Goal: Task Accomplishment & Management: Complete application form

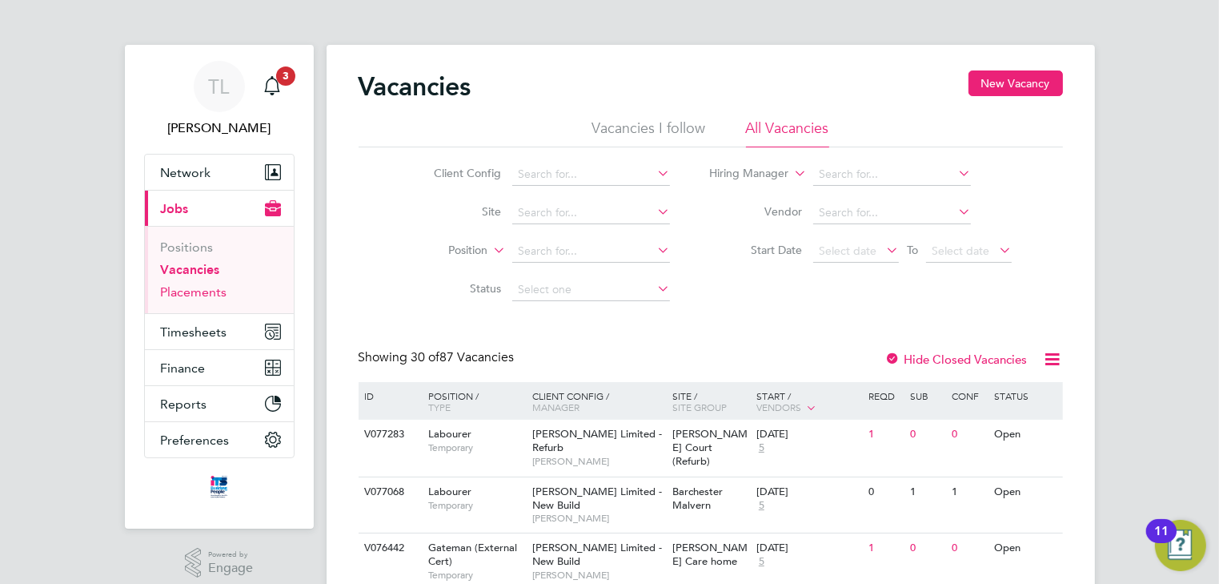
click at [199, 296] on link "Placements" at bounding box center [194, 291] width 66 height 15
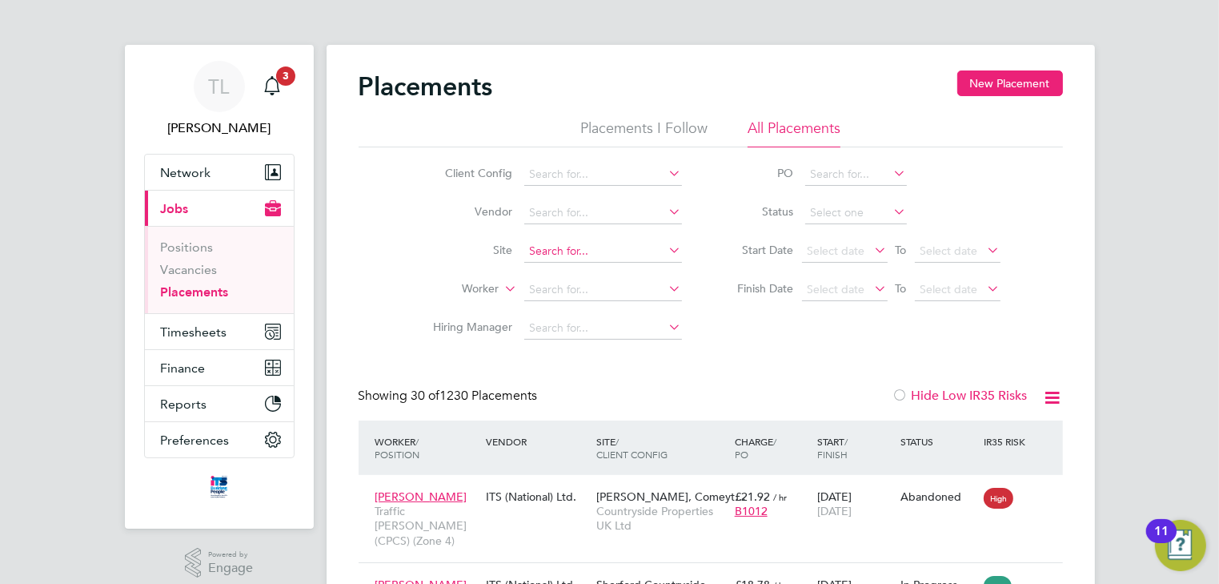
click at [551, 247] on input at bounding box center [603, 251] width 158 height 22
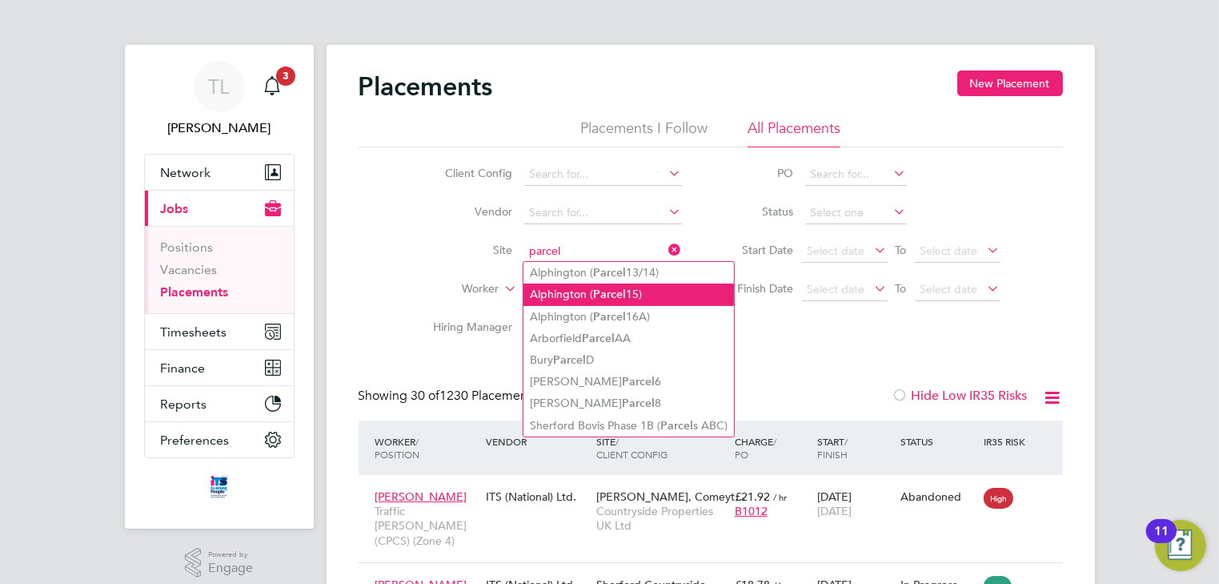
click at [576, 289] on li "Alphington ( Parcel 15)" at bounding box center [629, 294] width 211 height 22
type input "Alphington (Parcel 15)"
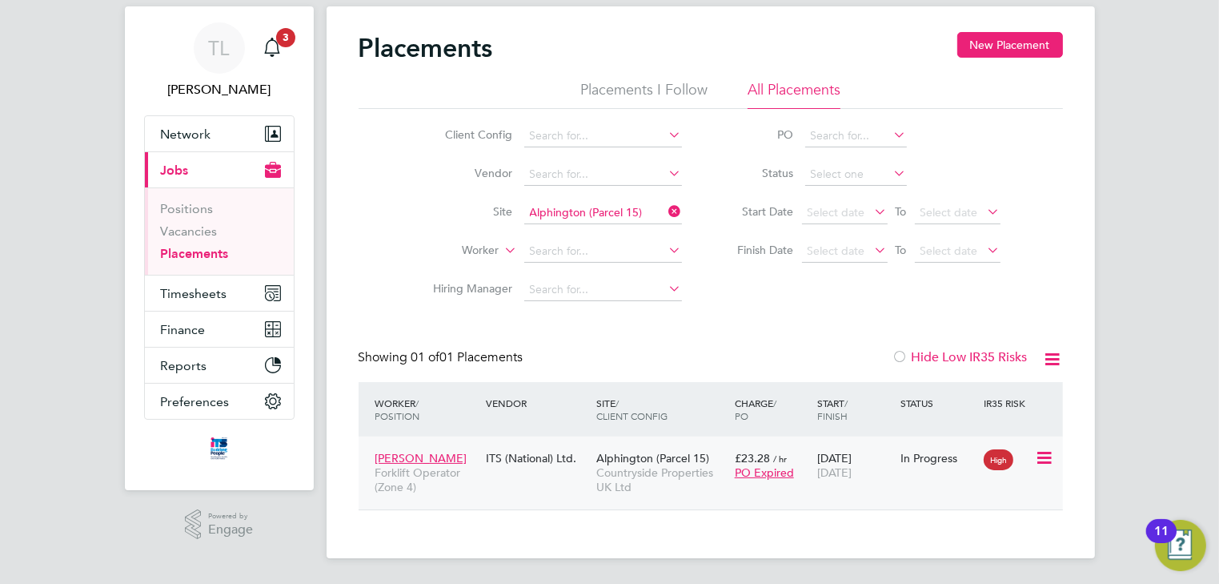
click at [1042, 454] on icon at bounding box center [1043, 457] width 16 height 19
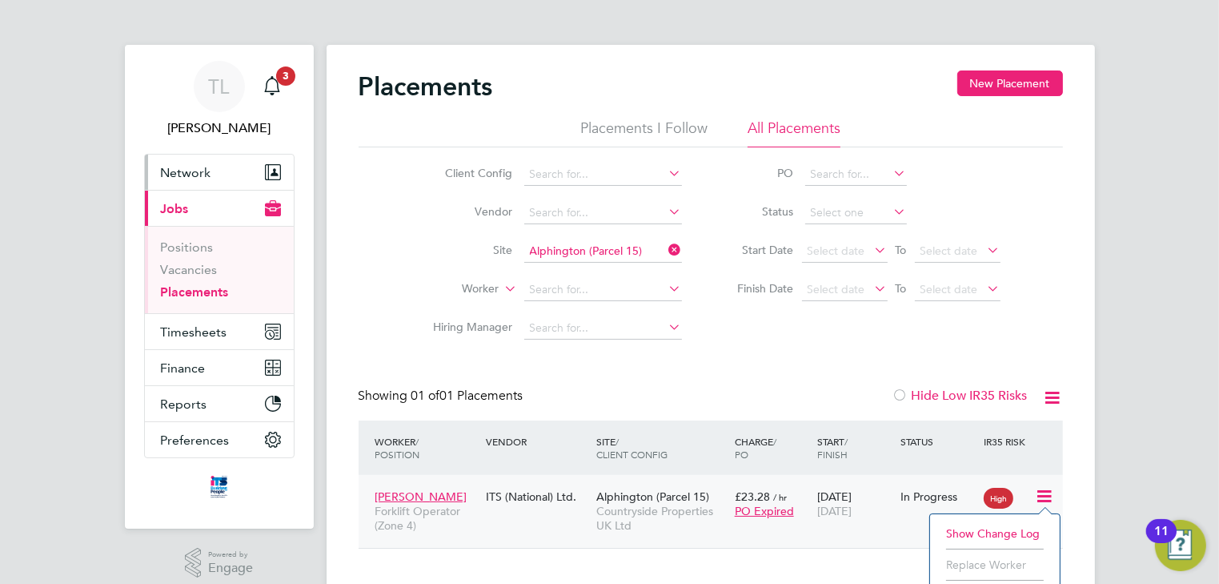
click at [183, 170] on span "Network" at bounding box center [186, 172] width 50 height 15
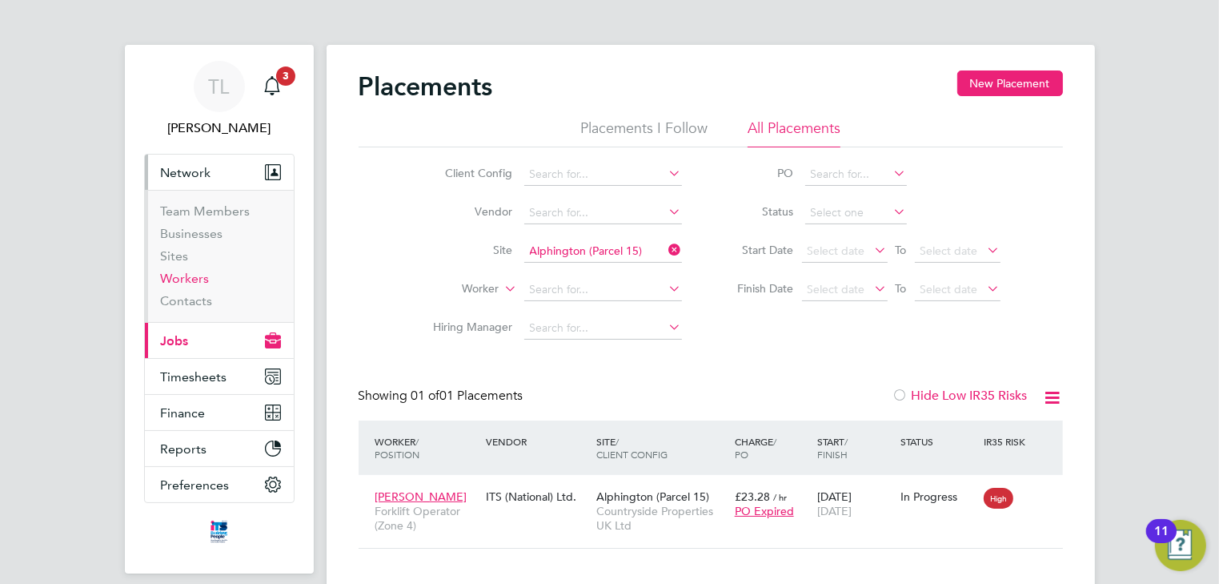
click at [186, 279] on link "Workers" at bounding box center [185, 278] width 49 height 15
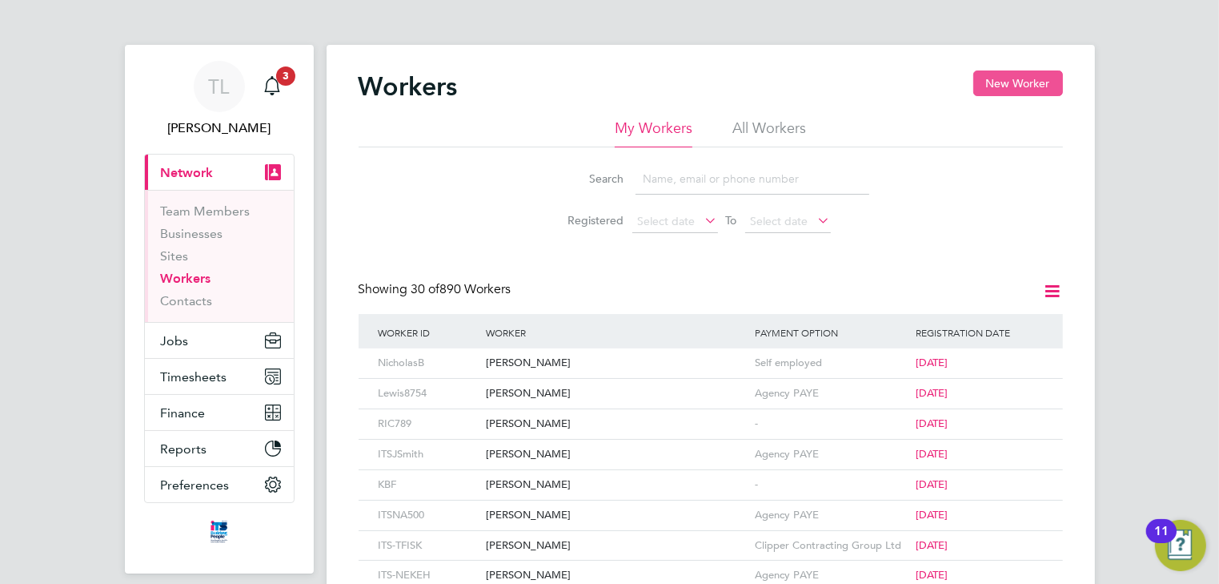
click at [1018, 83] on button "New Worker" at bounding box center [1019, 83] width 90 height 26
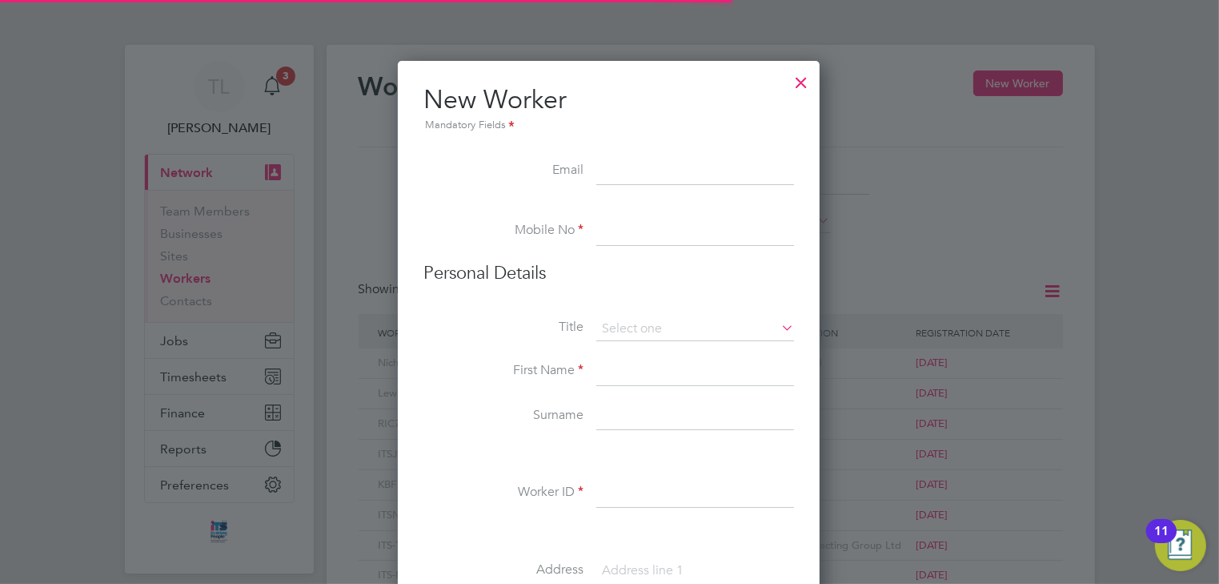
scroll to position [1357, 424]
click at [620, 232] on input at bounding box center [696, 231] width 198 height 29
type input "07425304813"
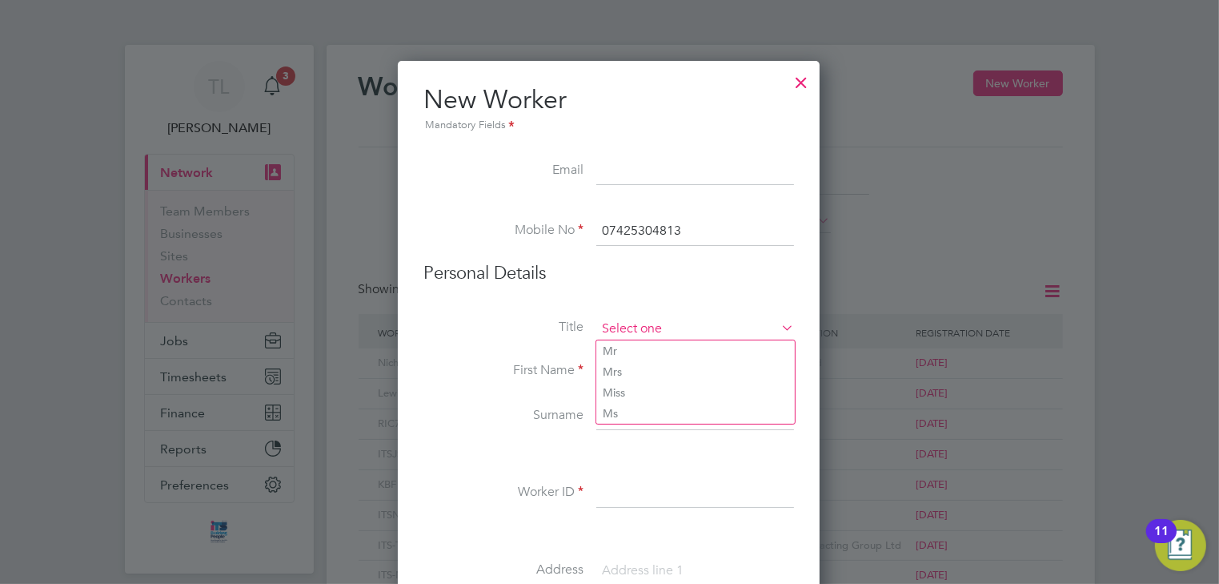
click at [647, 323] on input at bounding box center [696, 329] width 198 height 24
click at [637, 346] on li "Mr" at bounding box center [696, 350] width 199 height 21
type input "Mr"
click at [628, 365] on input at bounding box center [696, 371] width 198 height 29
type input "Zydrunas"
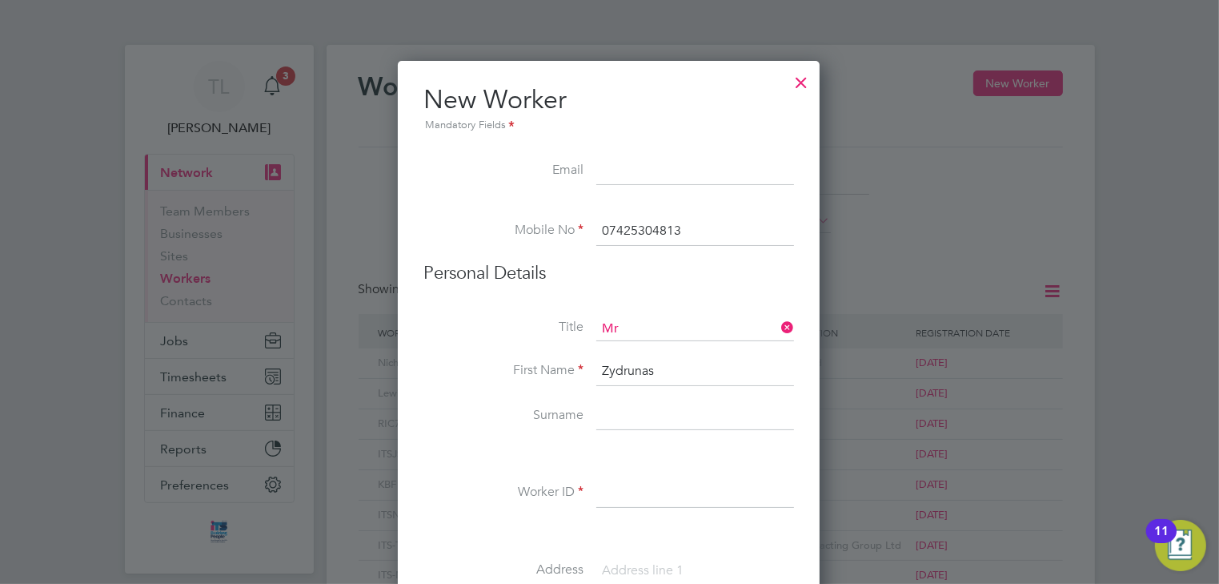
click at [617, 416] on input at bounding box center [696, 416] width 198 height 29
type input "Eismantas"
click at [624, 490] on input at bounding box center [696, 493] width 198 height 29
type input "ZE"
click at [641, 564] on input at bounding box center [696, 570] width 198 height 29
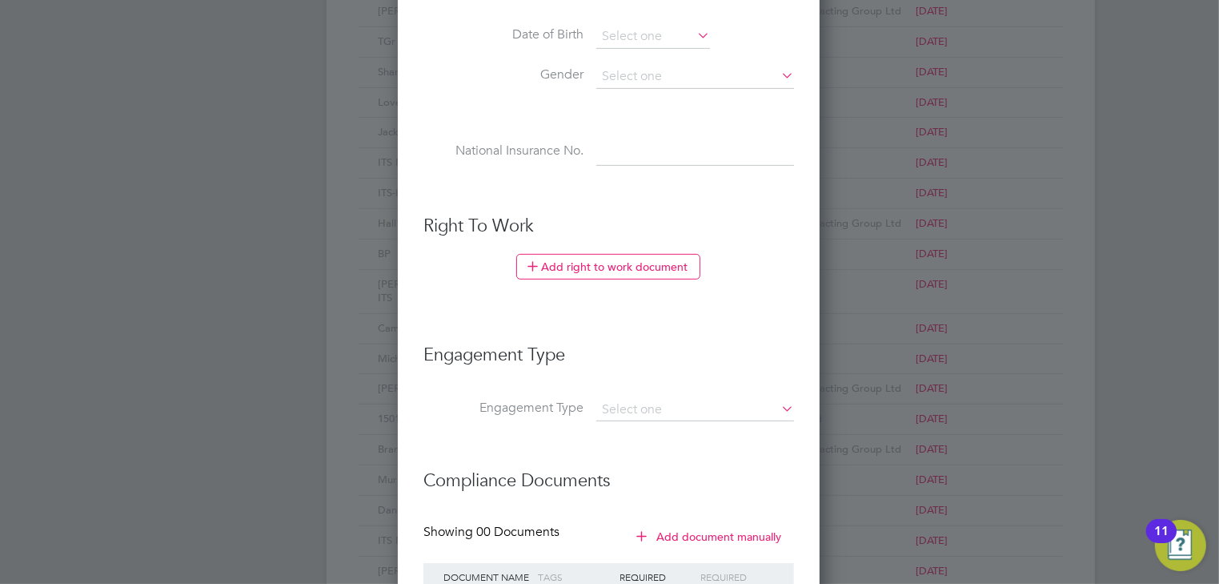
scroll to position [705, 0]
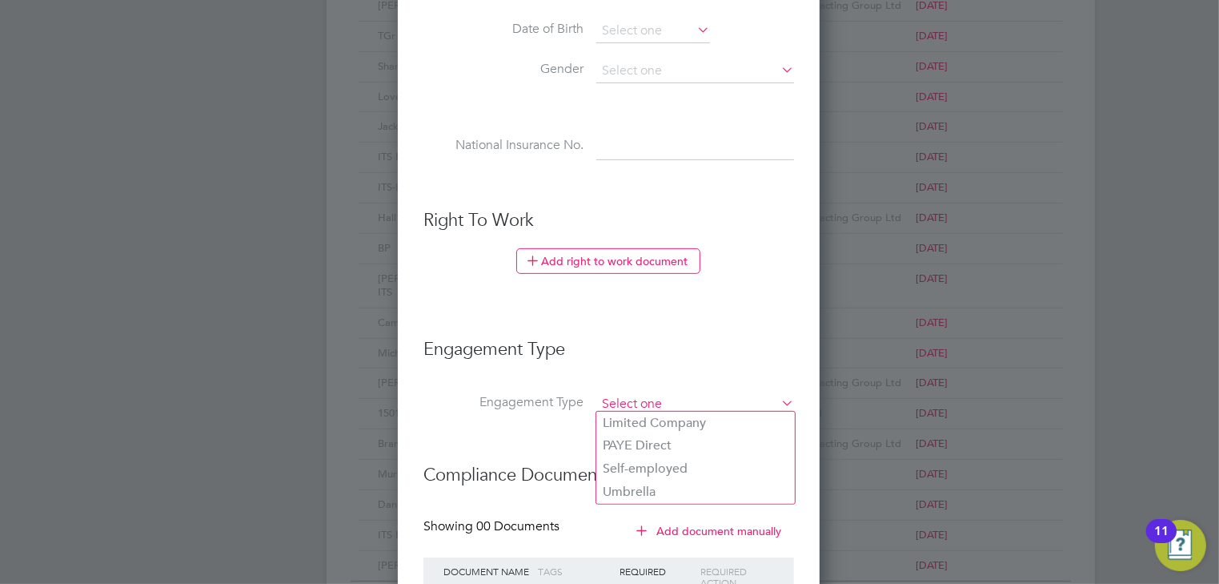
click at [668, 393] on input at bounding box center [696, 404] width 198 height 22
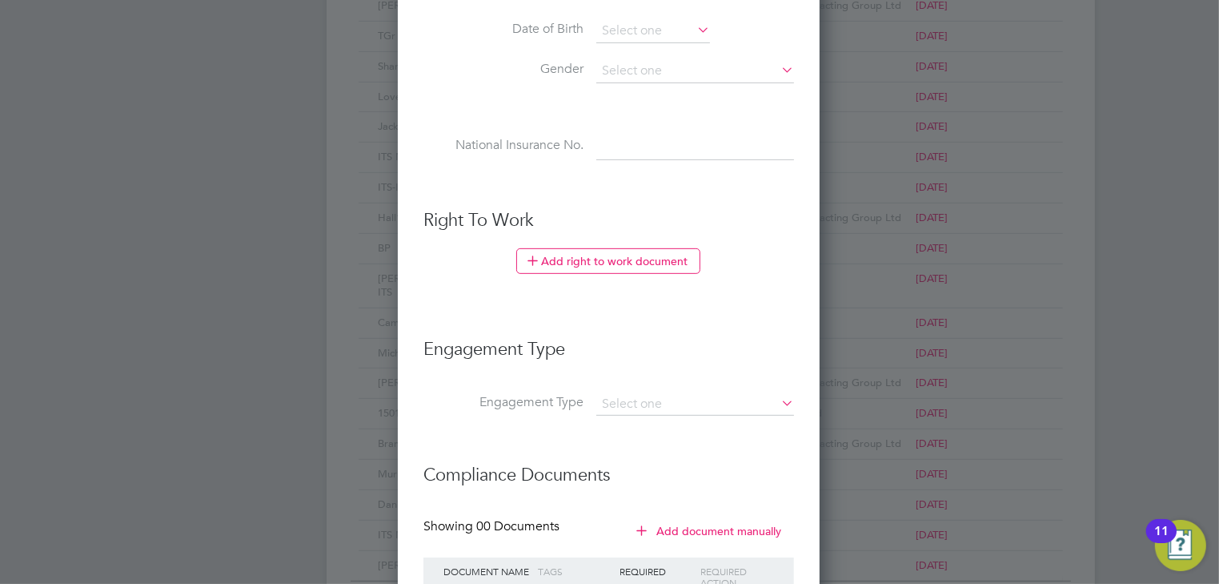
click at [652, 466] on li "Self-employed" at bounding box center [696, 468] width 199 height 23
type input "Self-employed"
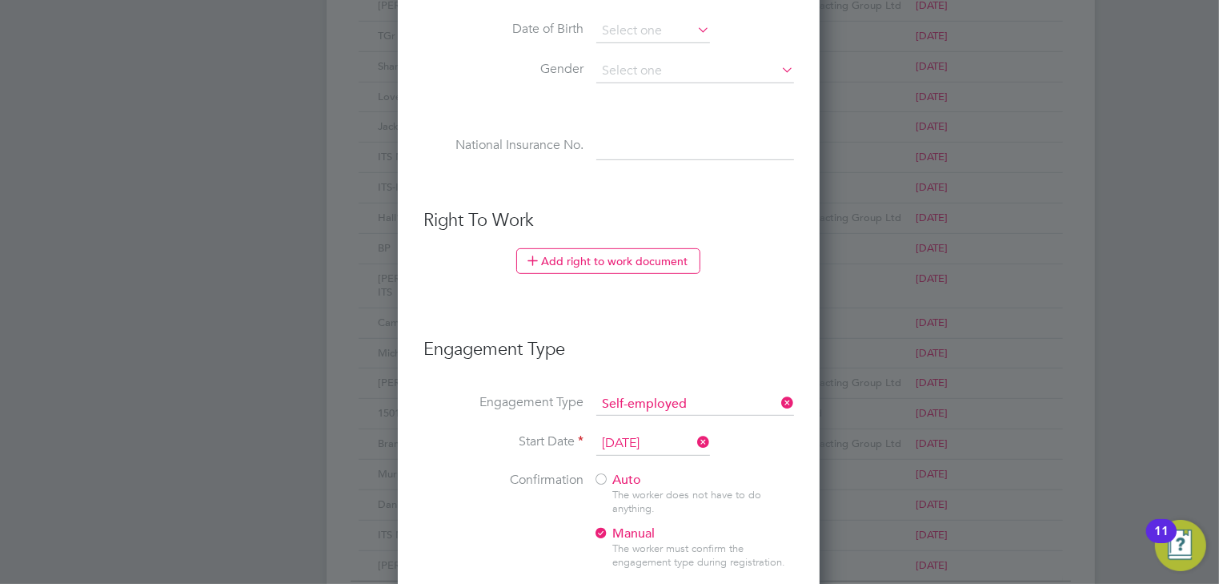
click at [685, 439] on input "[DATE]" at bounding box center [654, 444] width 114 height 24
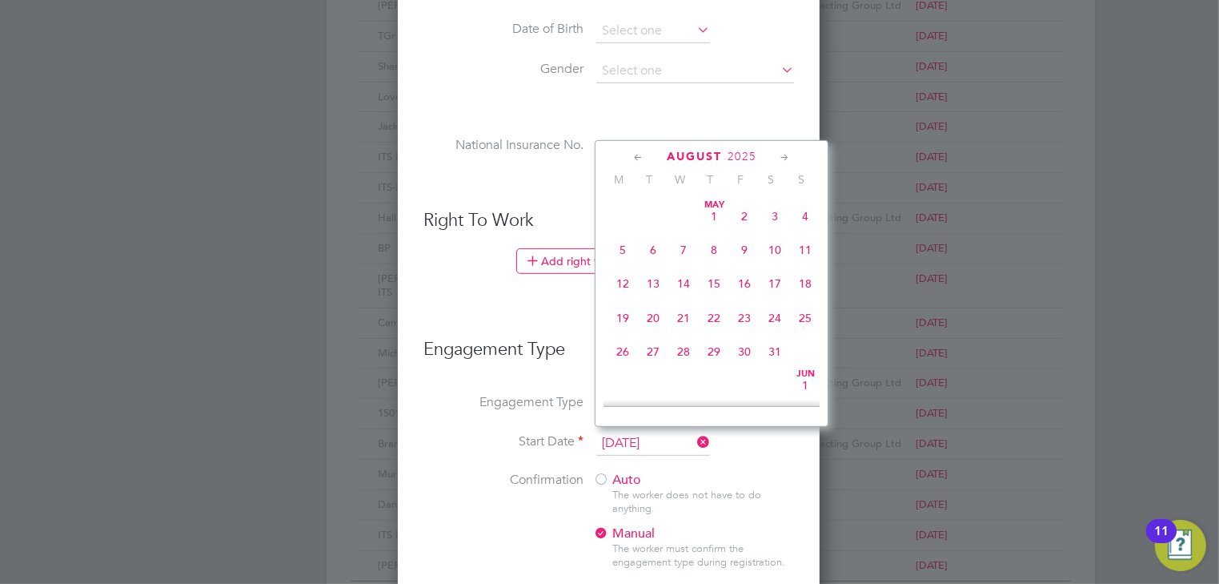
scroll to position [557, 0]
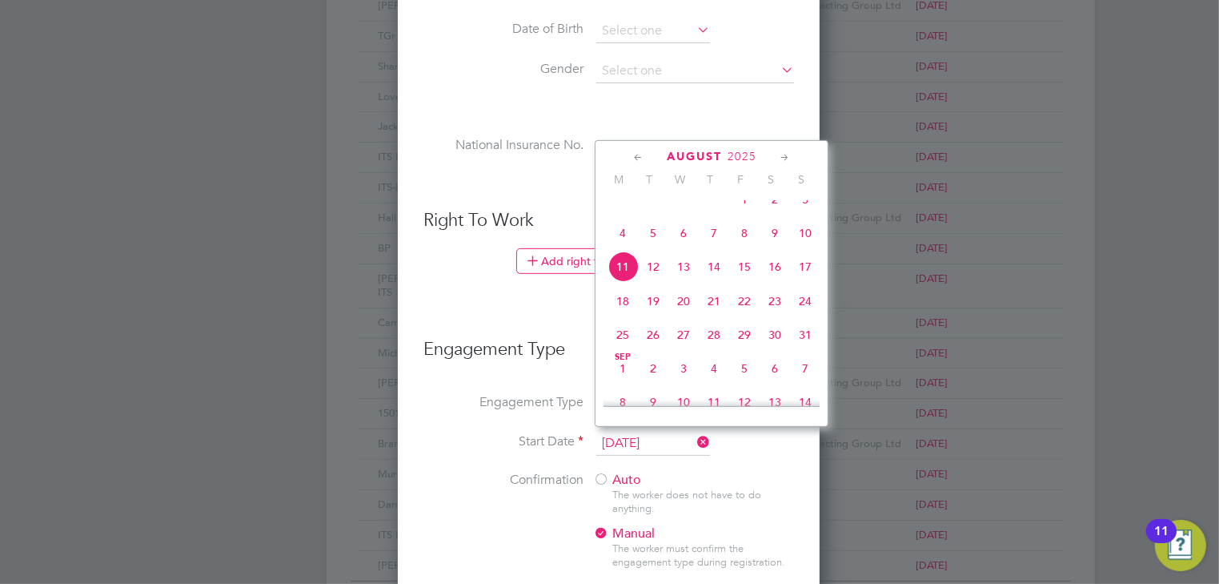
click at [655, 282] on span "12" at bounding box center [653, 266] width 30 height 30
type input "12 Aug 2025"
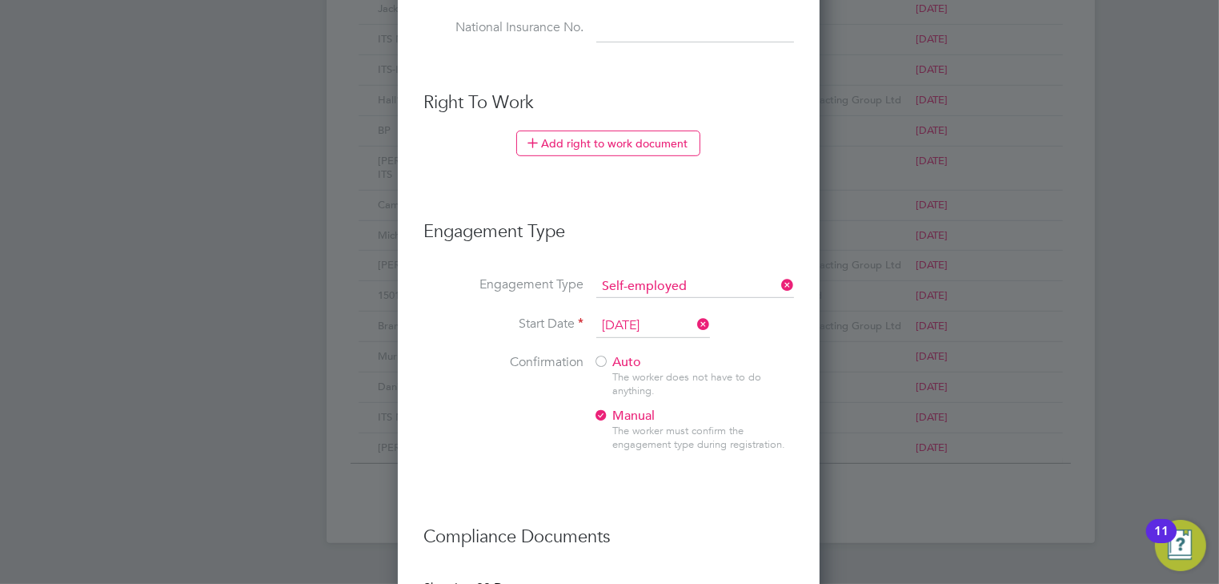
scroll to position [833, 0]
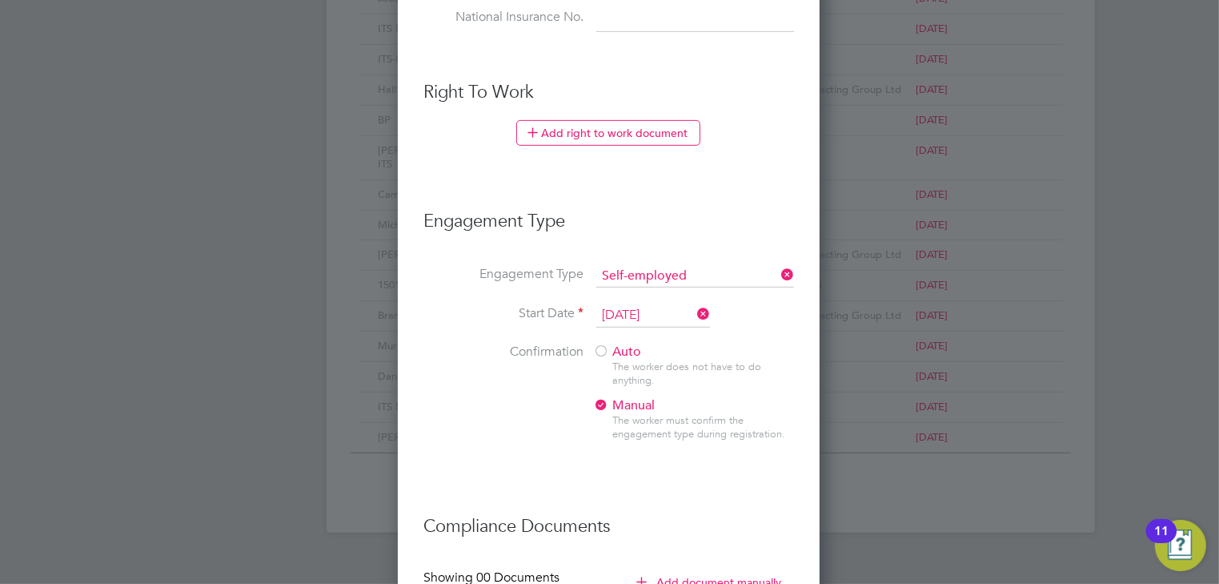
click at [603, 346] on div at bounding box center [601, 352] width 16 height 16
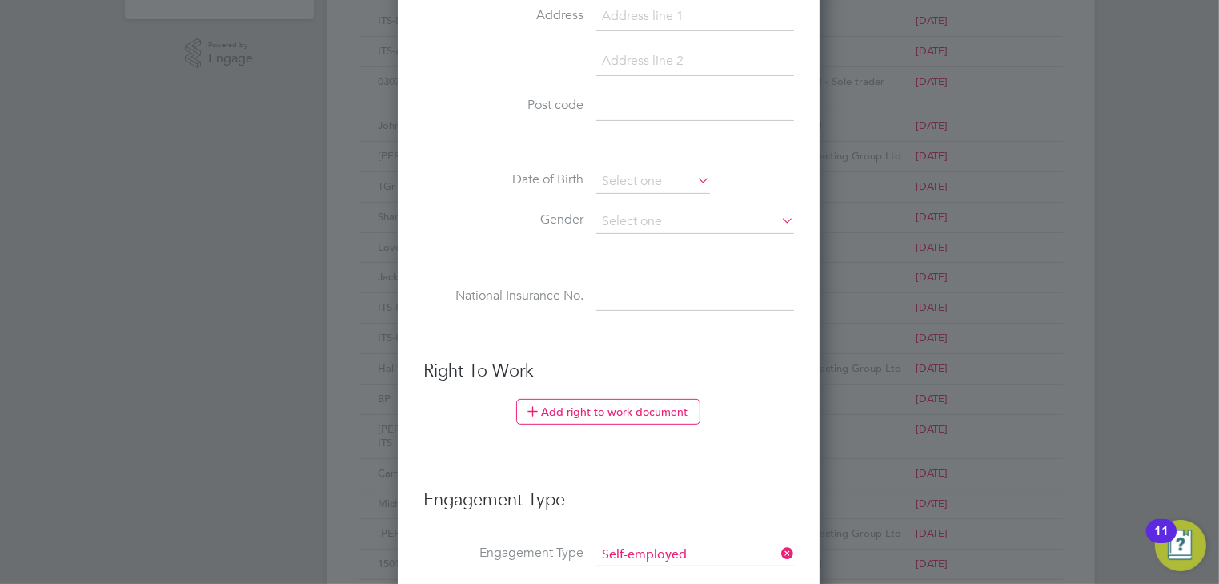
scroll to position [564, 0]
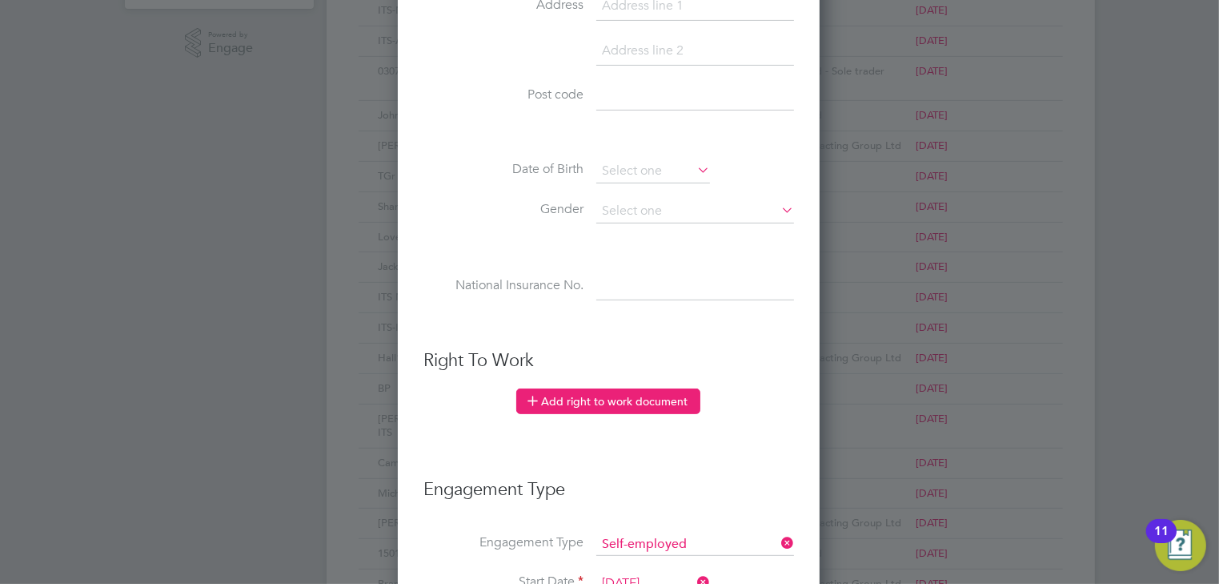
click at [544, 397] on button "Add right to work document" at bounding box center [608, 401] width 184 height 26
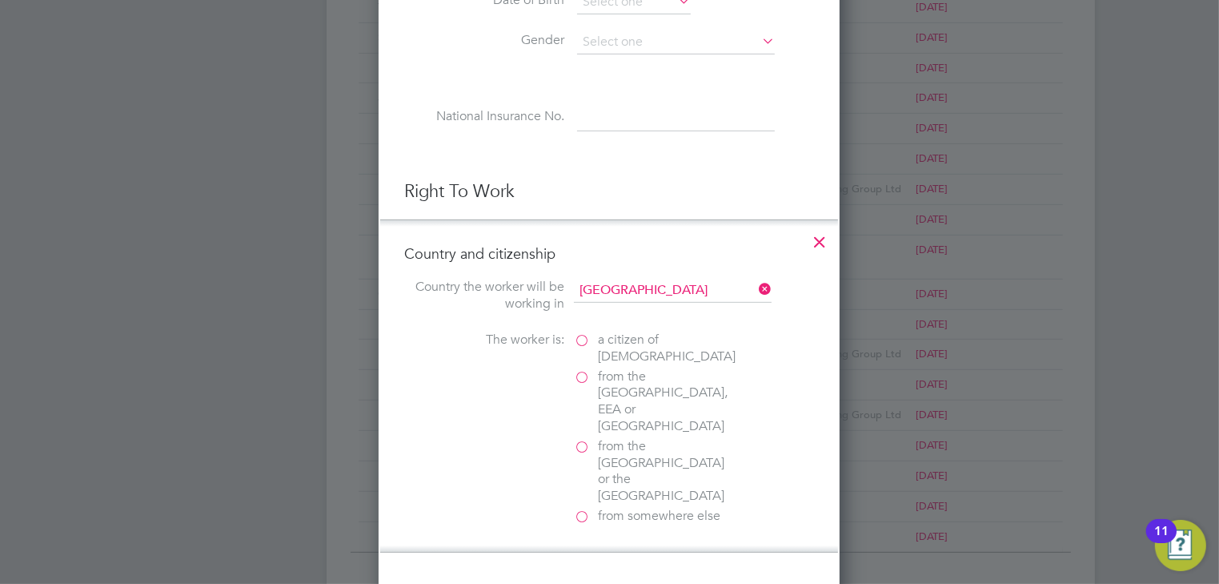
scroll to position [757, 0]
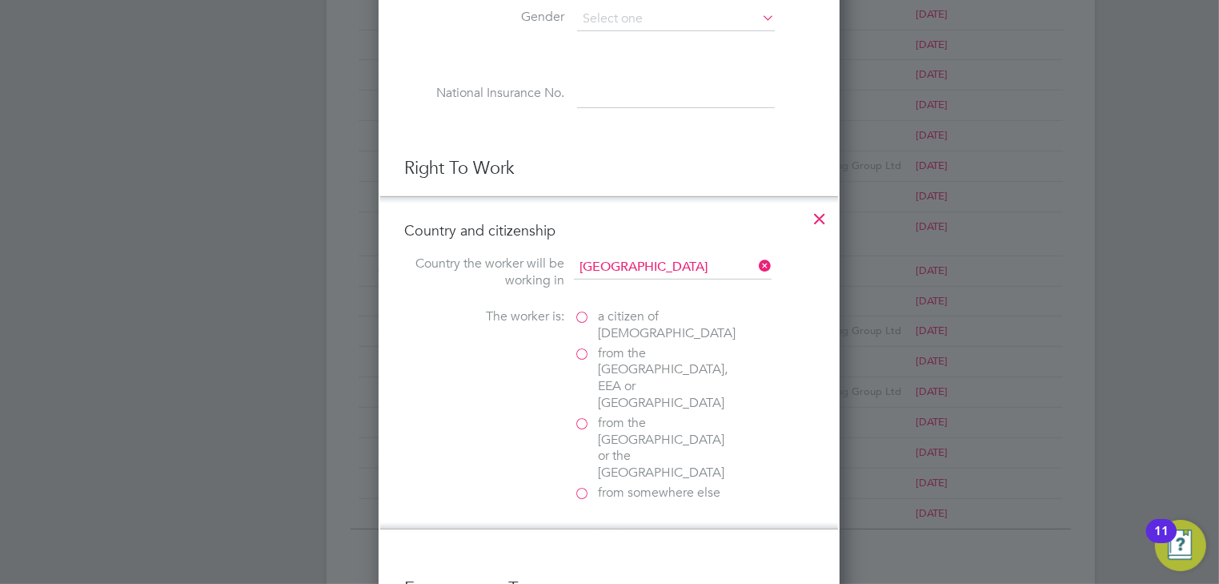
click at [581, 351] on label "from the EU, EEA or Switzerland" at bounding box center [654, 378] width 160 height 66
click at [0, 0] on input "from the EU, EEA or Switzerland" at bounding box center [0, 0] width 0 height 0
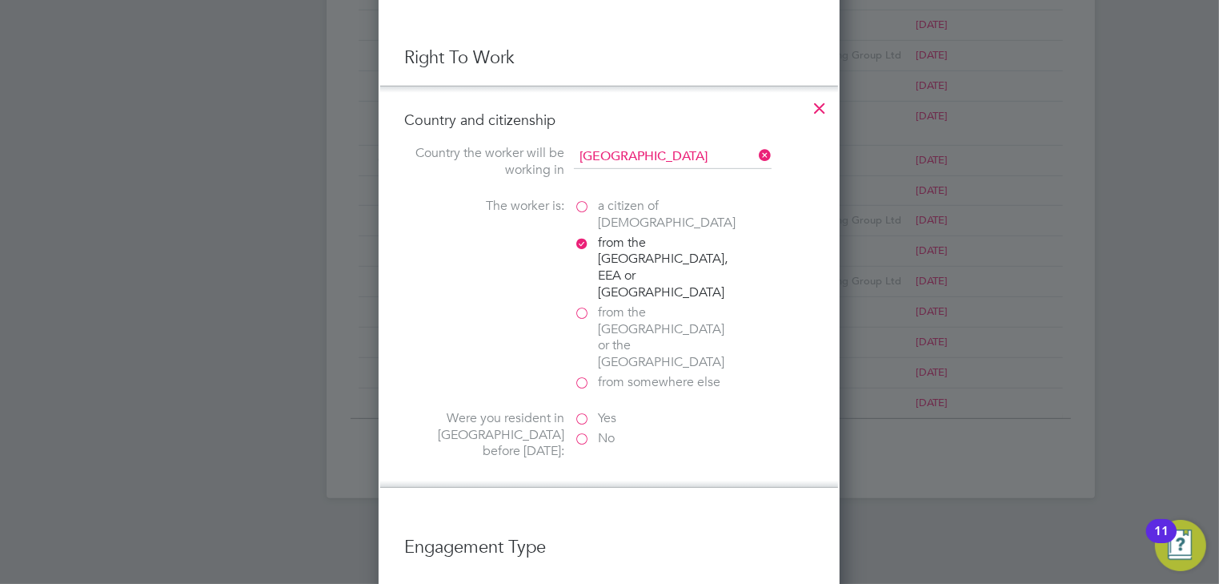
scroll to position [885, 0]
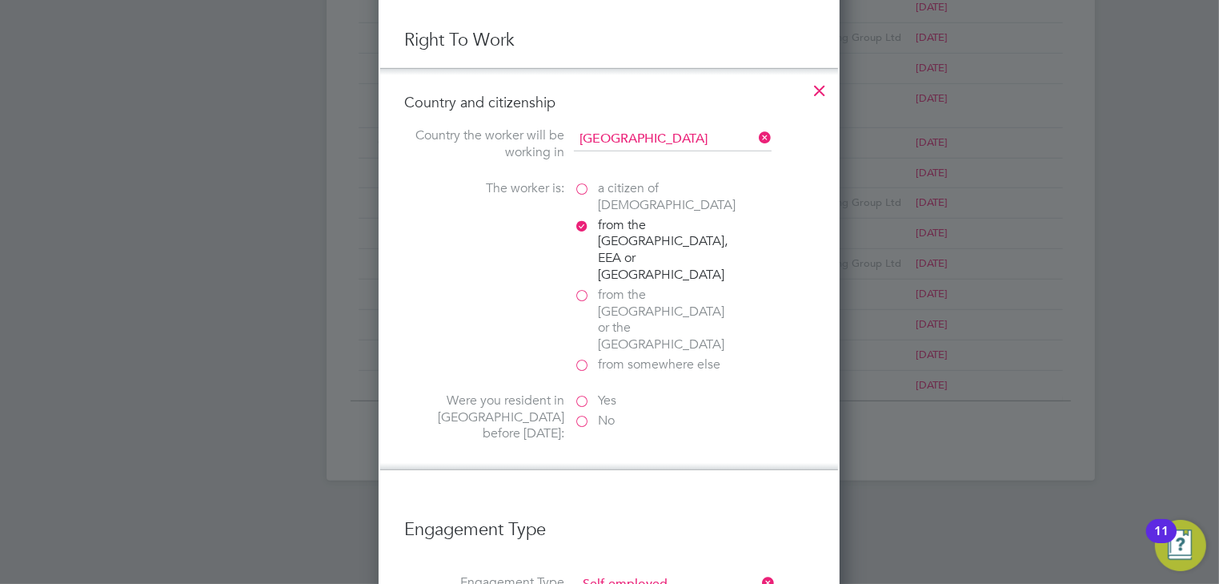
click at [580, 392] on label "Yes" at bounding box center [654, 400] width 160 height 17
click at [0, 0] on input "Yes" at bounding box center [0, 0] width 0 height 0
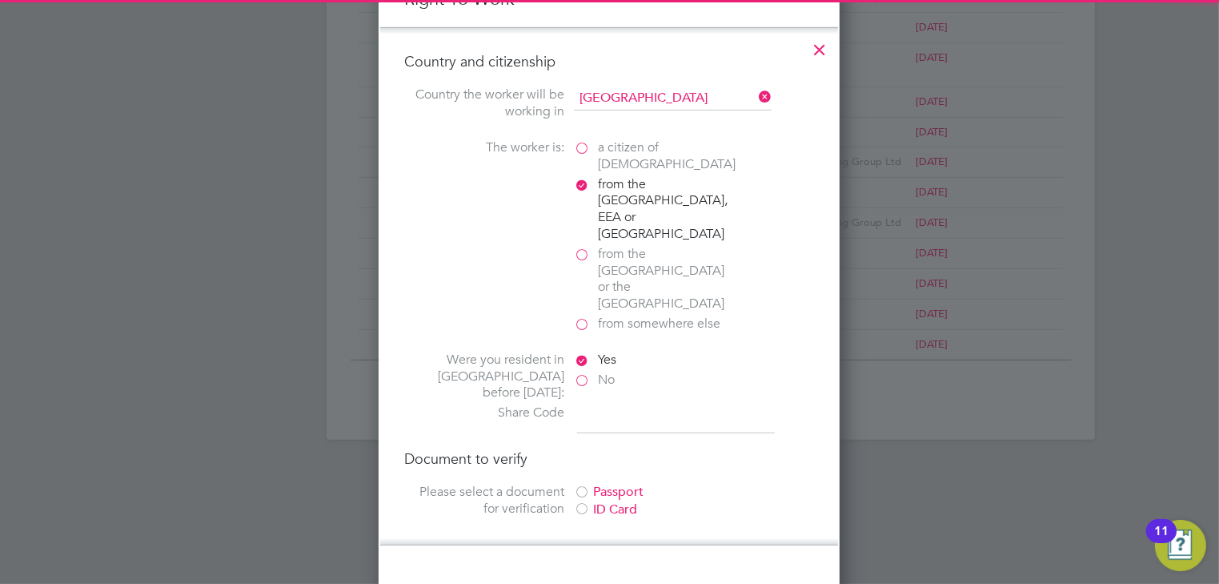
scroll to position [949, 0]
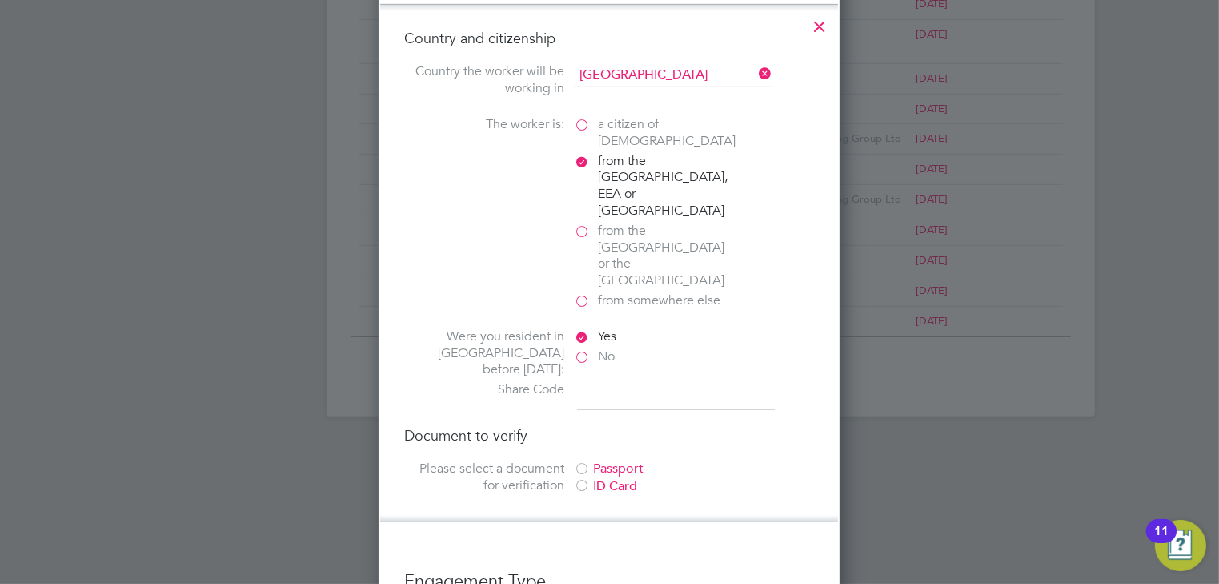
click at [624, 381] on input at bounding box center [676, 395] width 198 height 29
type input "w"
type input "W3G ENA 64B"
click at [584, 462] on div at bounding box center [582, 470] width 16 height 16
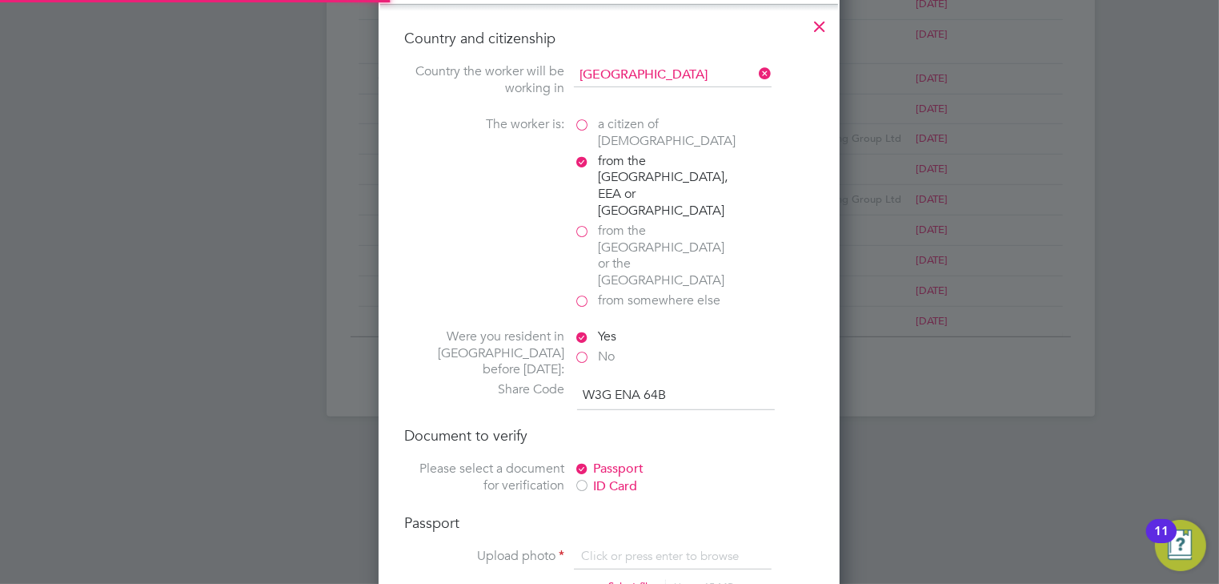
scroll to position [21, 199]
click at [615, 548] on input "file" at bounding box center [645, 572] width 251 height 48
type input "C:\fakepath\Passport.jpg"
type input "1"
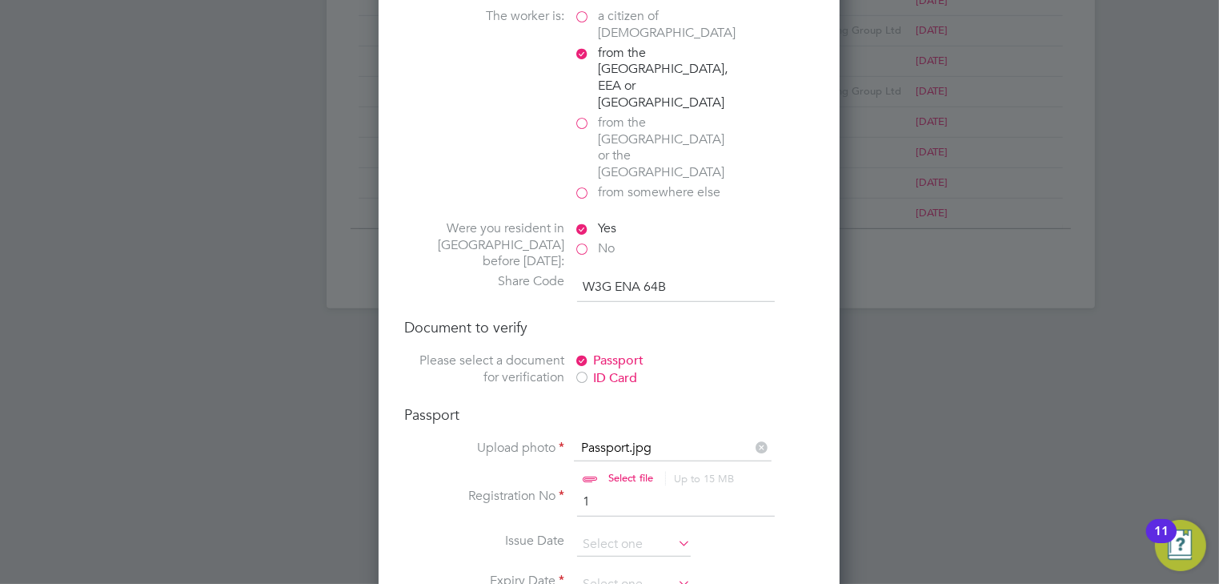
scroll to position [1077, 0]
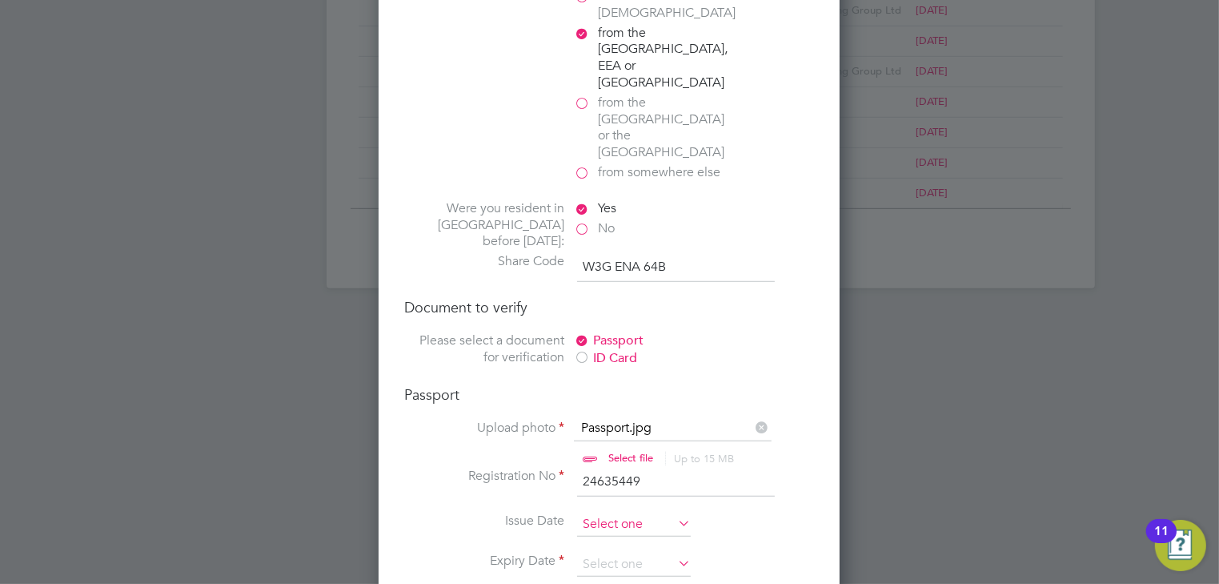
type input "24635449"
click at [611, 512] on input at bounding box center [634, 524] width 114 height 24
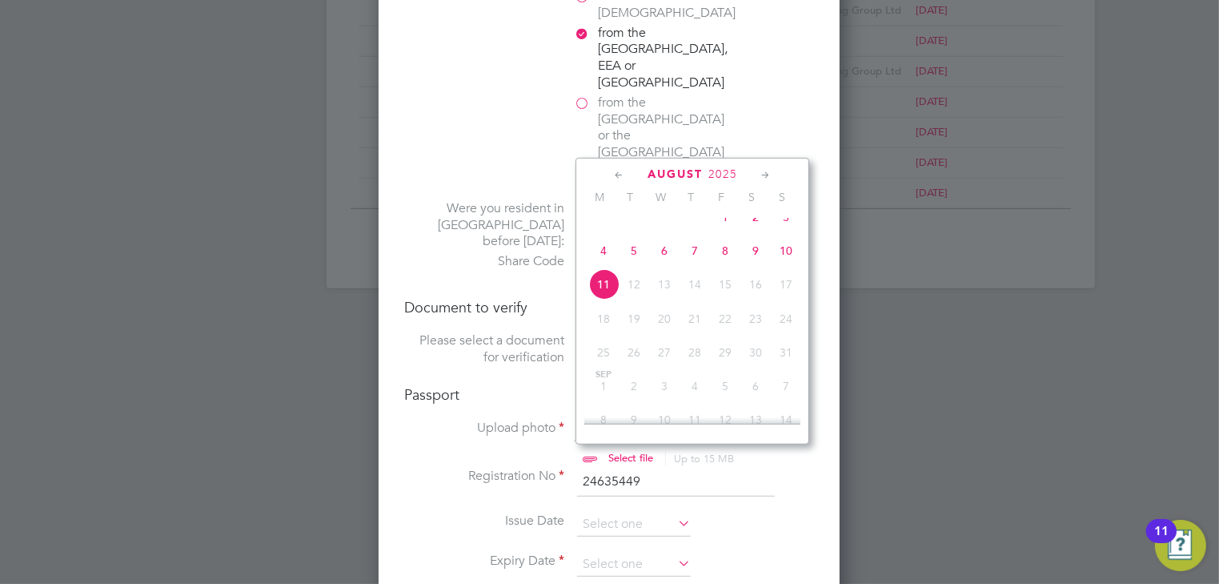
click at [732, 175] on span "2025" at bounding box center [723, 174] width 29 height 14
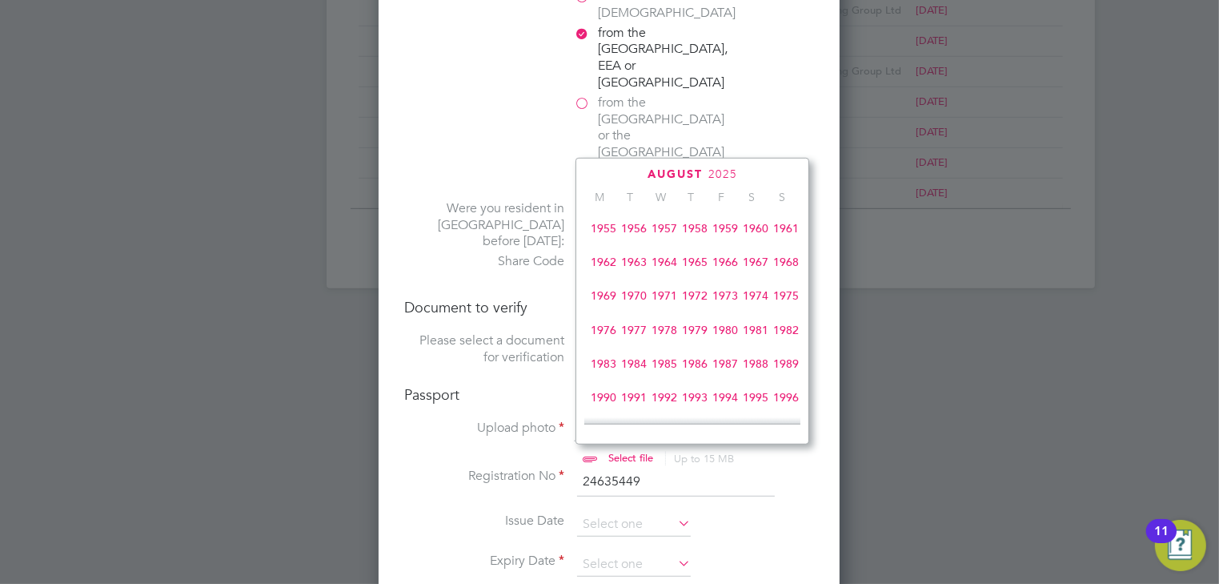
scroll to position [172, 0]
click at [752, 372] on span "1988" at bounding box center [756, 366] width 30 height 30
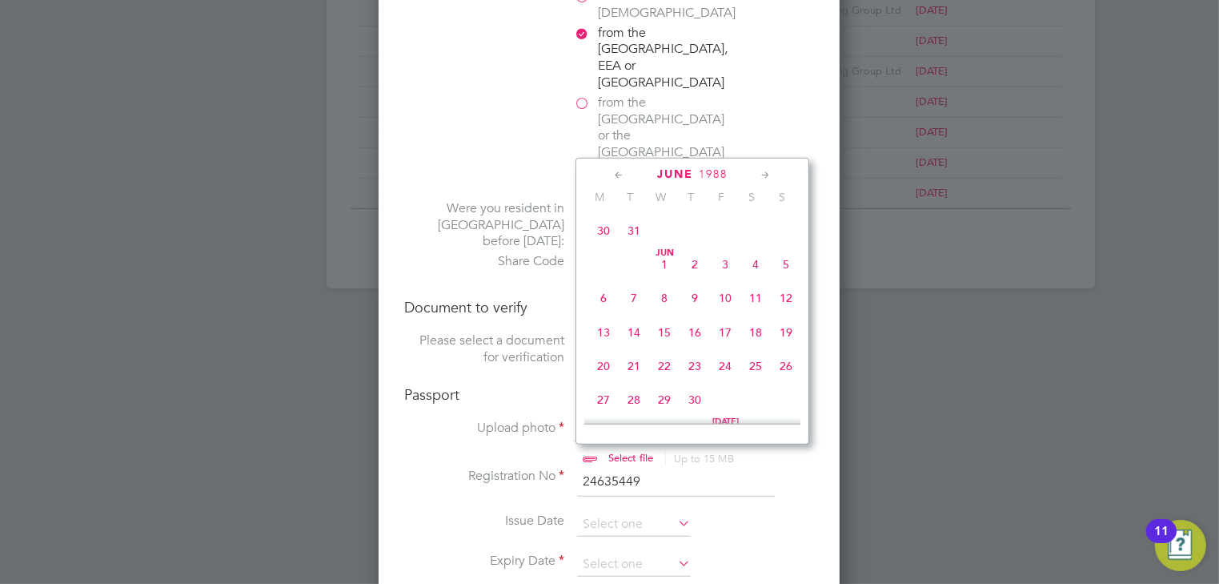
click at [762, 169] on icon at bounding box center [765, 176] width 15 height 18
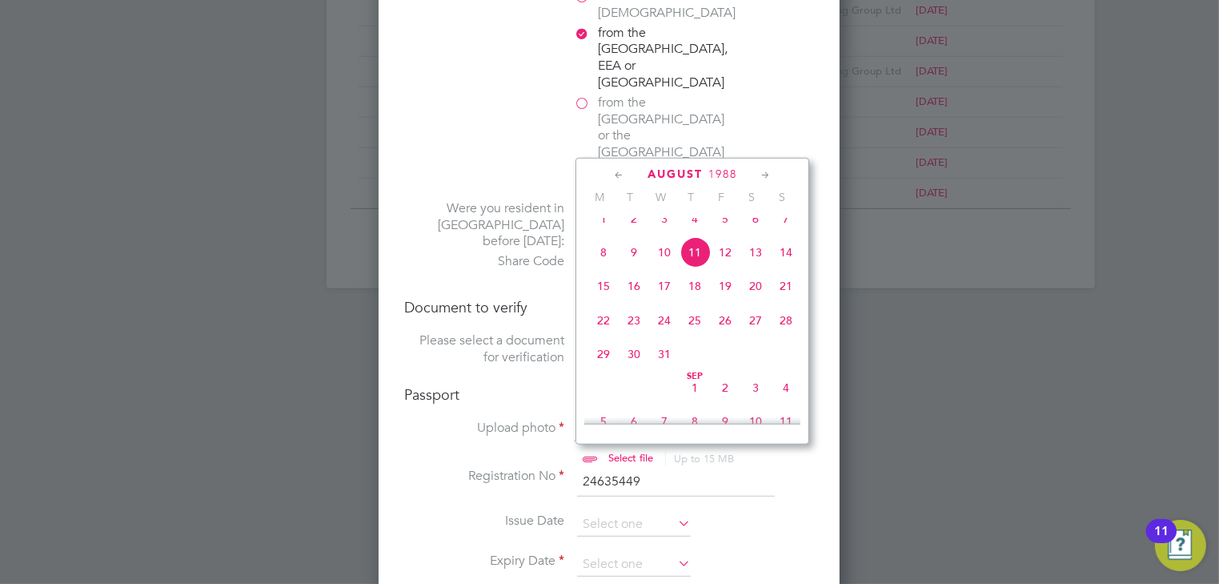
click at [633, 335] on span "23" at bounding box center [634, 320] width 30 height 30
type input "23 Aug 1988"
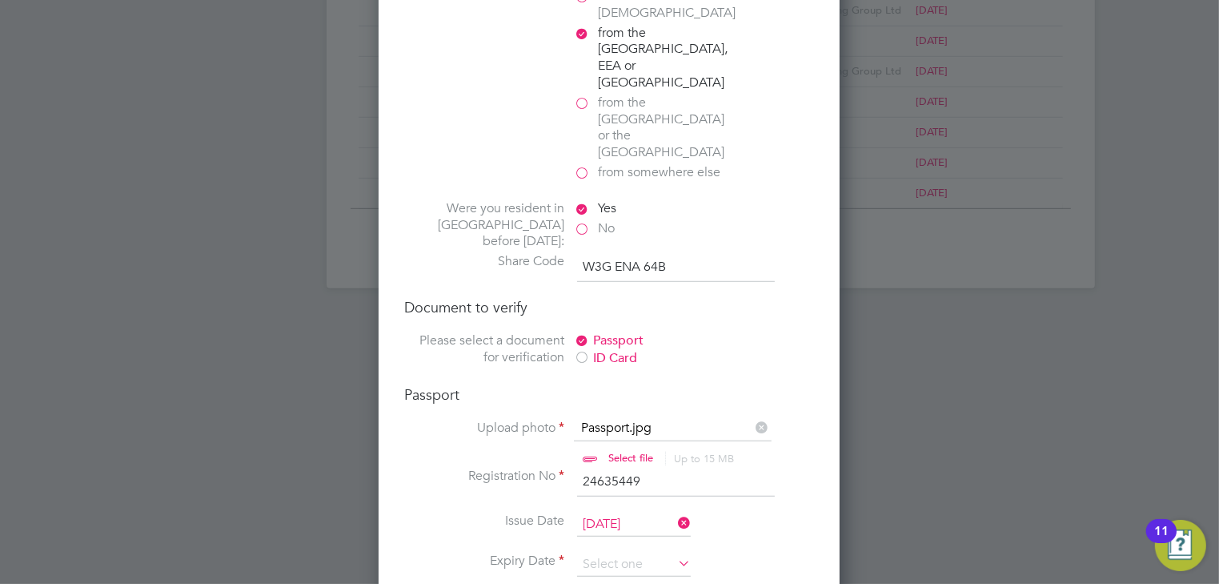
scroll to position [1141, 0]
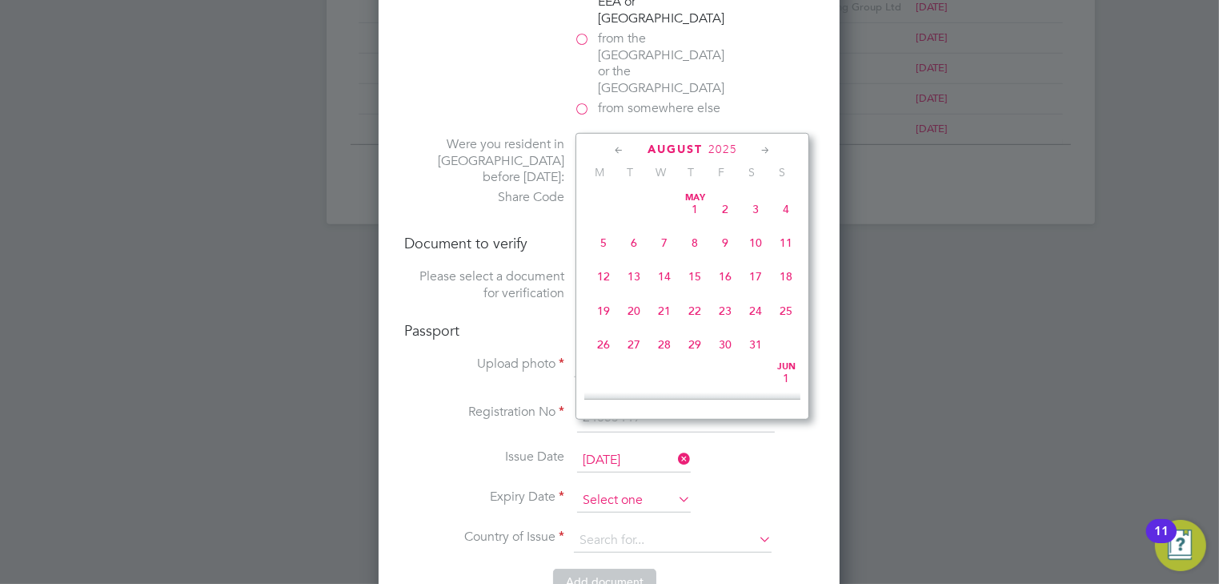
click at [642, 488] on input at bounding box center [634, 500] width 114 height 24
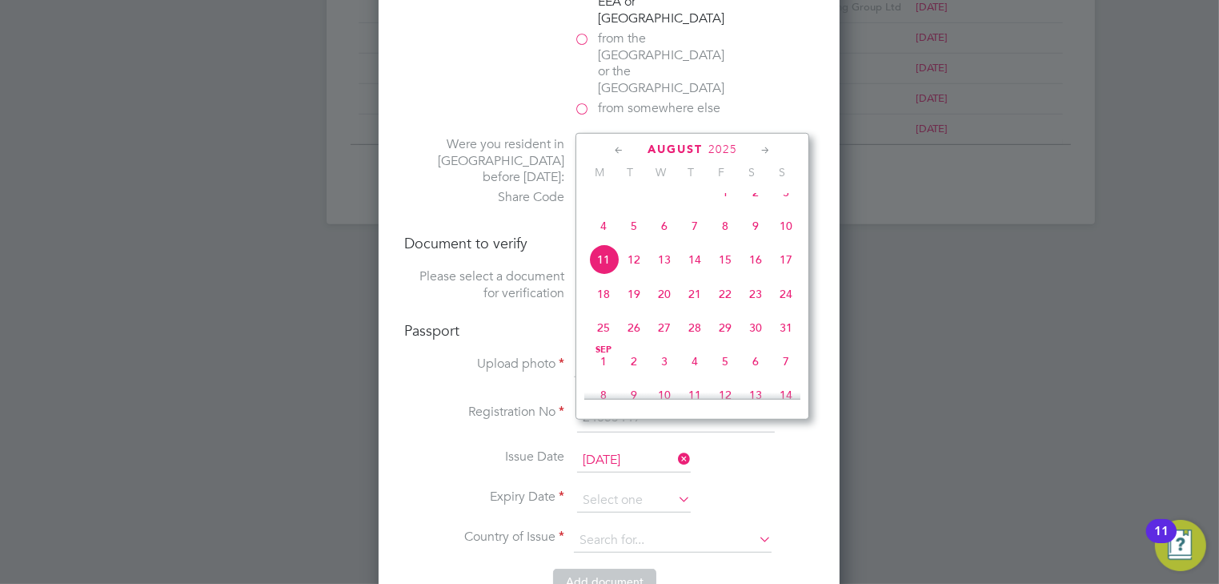
click at [723, 146] on span "2025" at bounding box center [723, 150] width 29 height 14
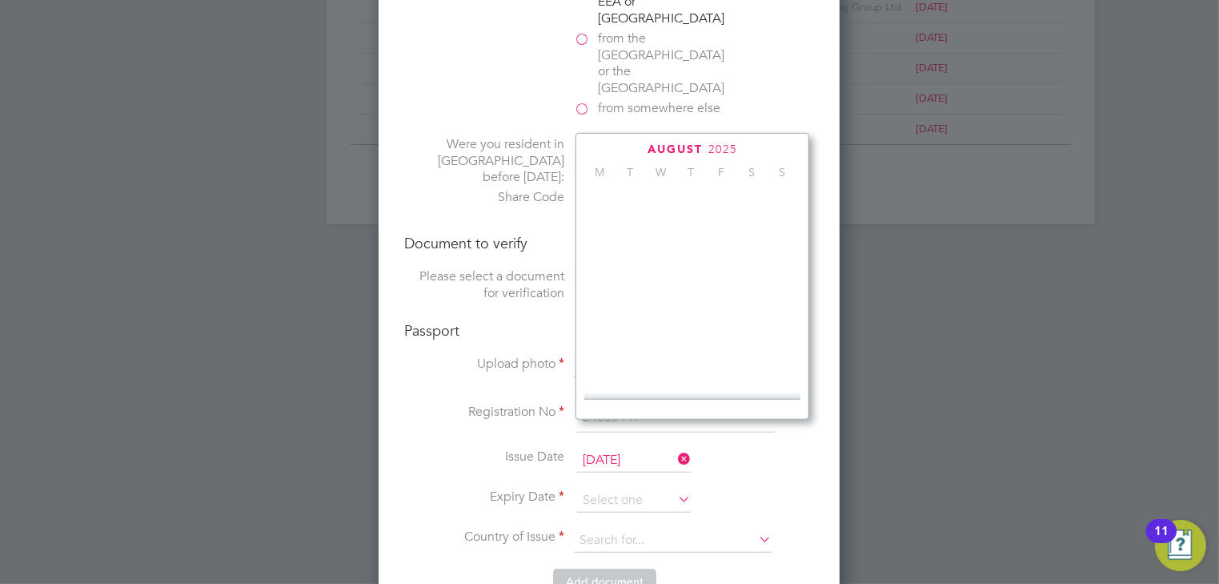
scroll to position [428, 0]
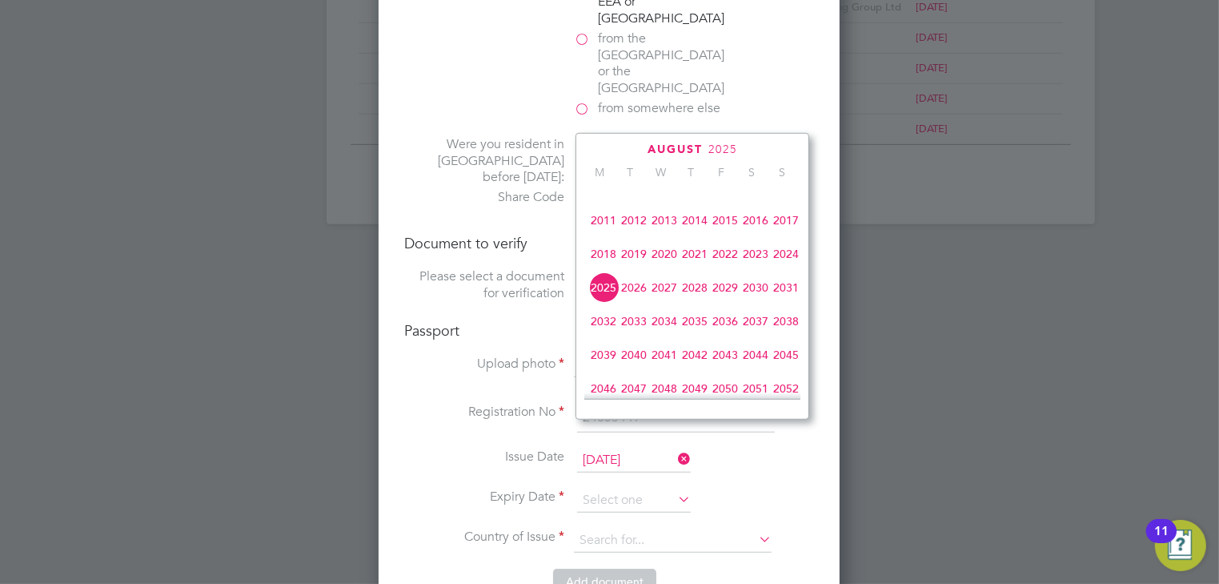
click at [696, 299] on span "2028" at bounding box center [695, 287] width 30 height 30
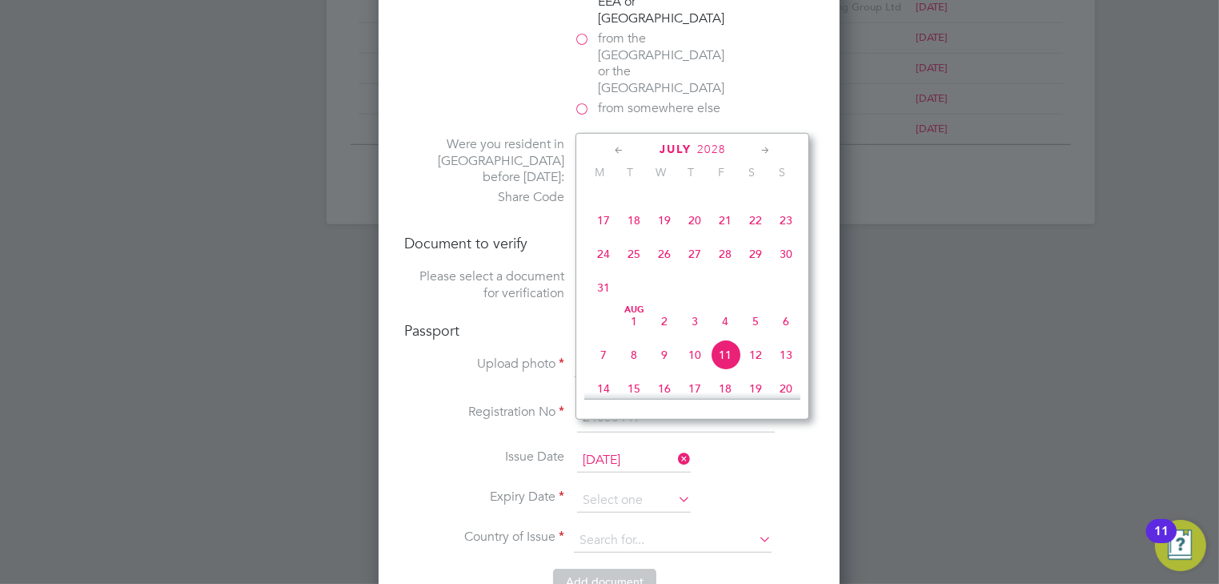
click at [769, 148] on icon at bounding box center [765, 151] width 15 height 18
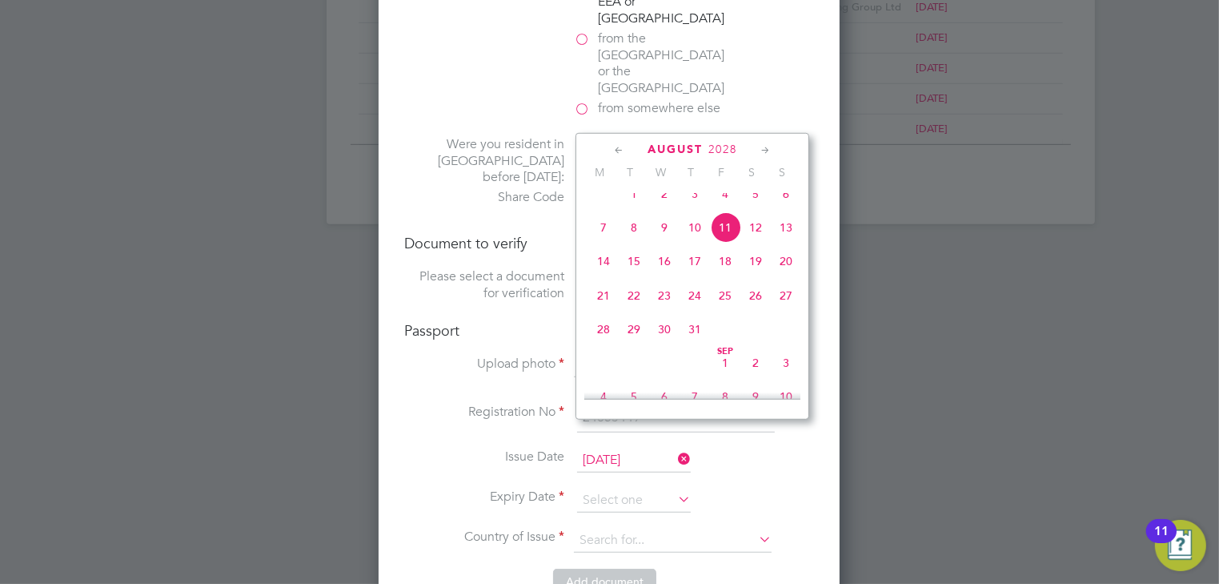
click at [634, 243] on span "8" at bounding box center [634, 227] width 30 height 30
type input "08 Aug 2028"
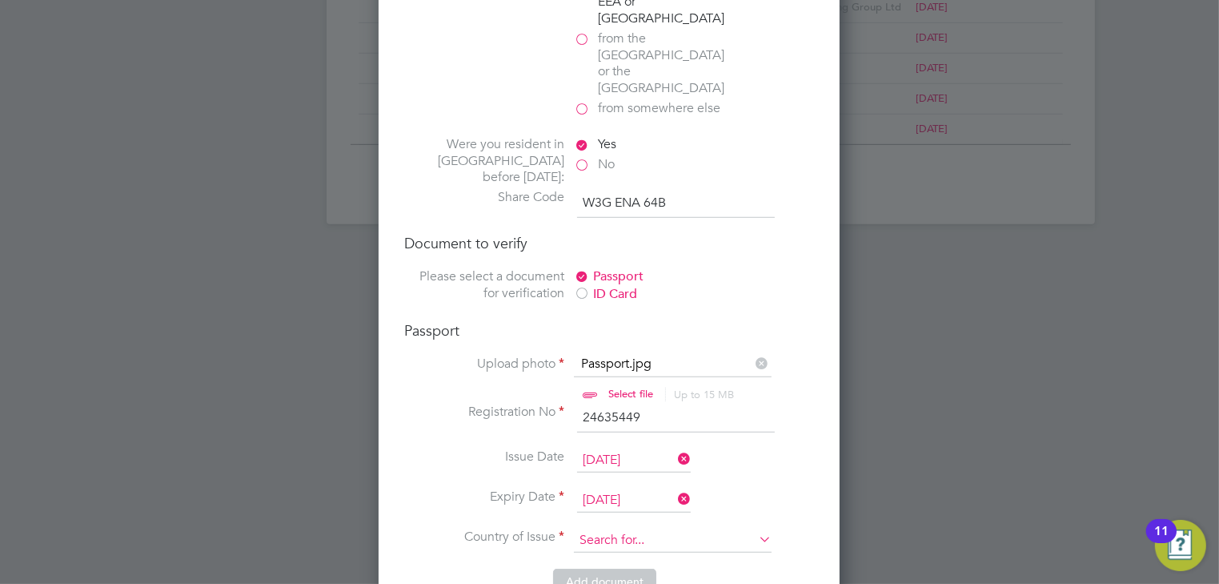
click at [689, 528] on input at bounding box center [673, 540] width 198 height 24
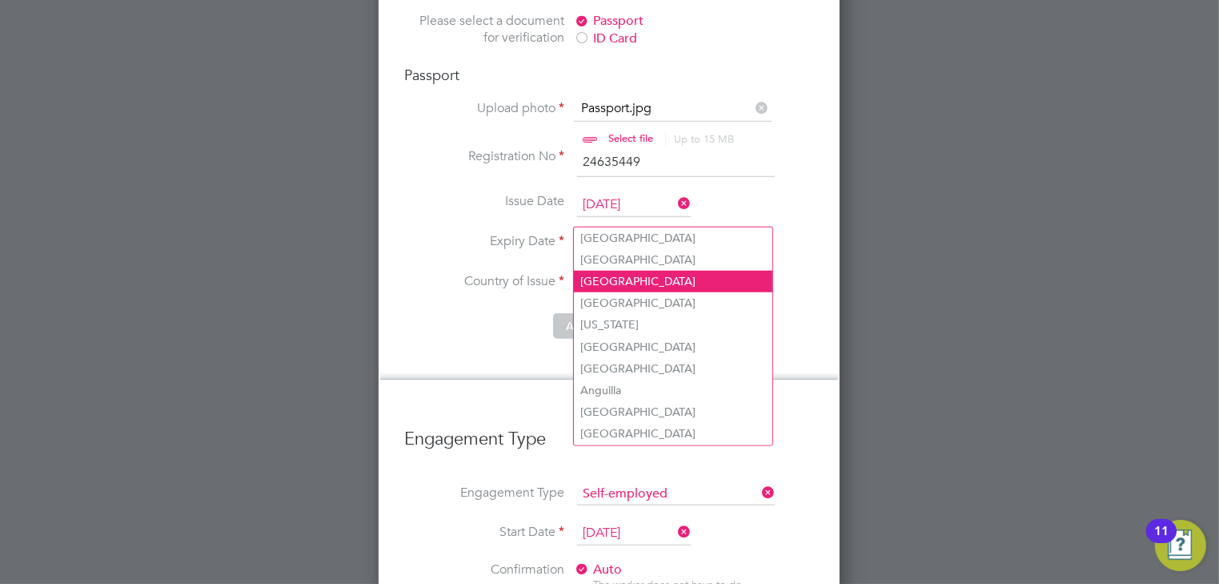
scroll to position [1397, 0]
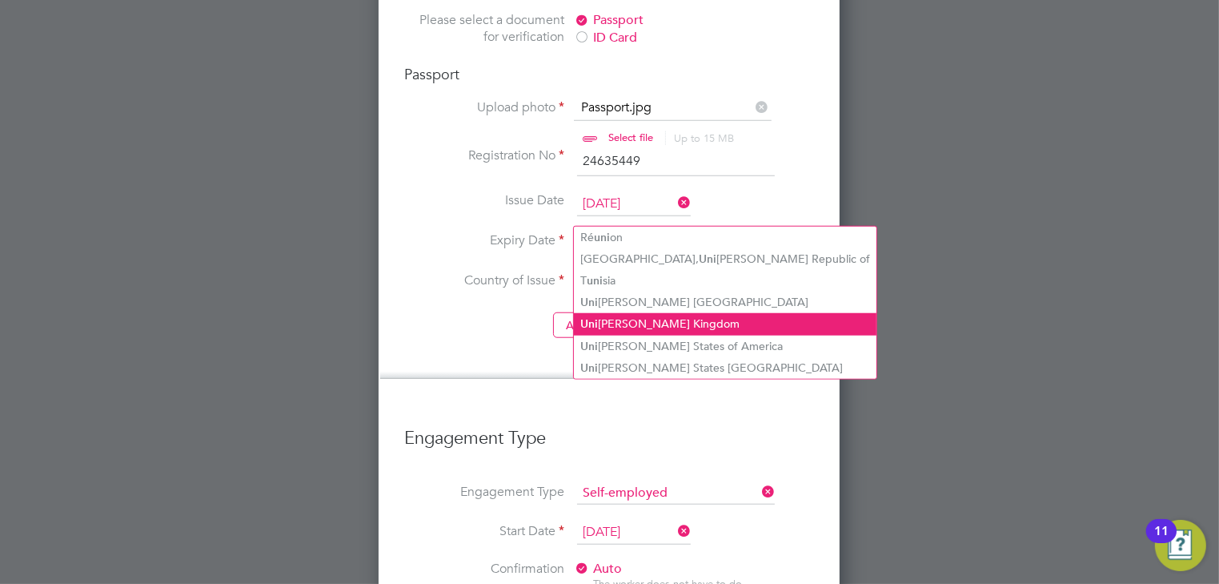
click at [644, 326] on li "Uni ted Kingdom" at bounding box center [725, 324] width 303 height 22
type input "United Kingdom"
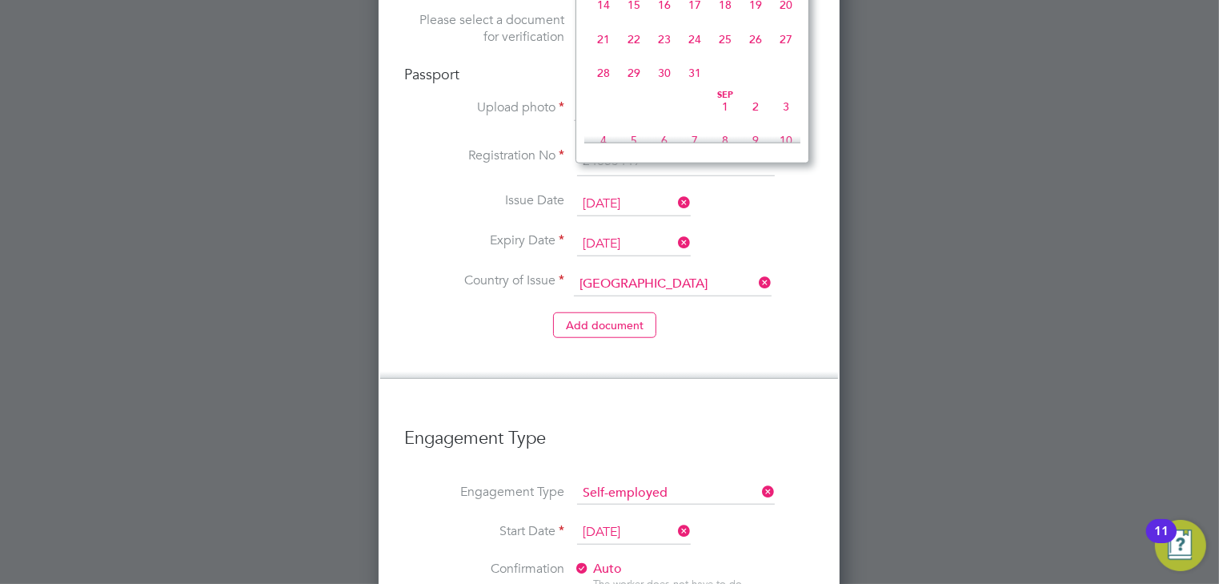
click at [650, 232] on input "08 Aug 2028" at bounding box center [634, 244] width 114 height 24
click at [660, 77] on span "8" at bounding box center [664, 66] width 30 height 30
type input "08 Mar 2028"
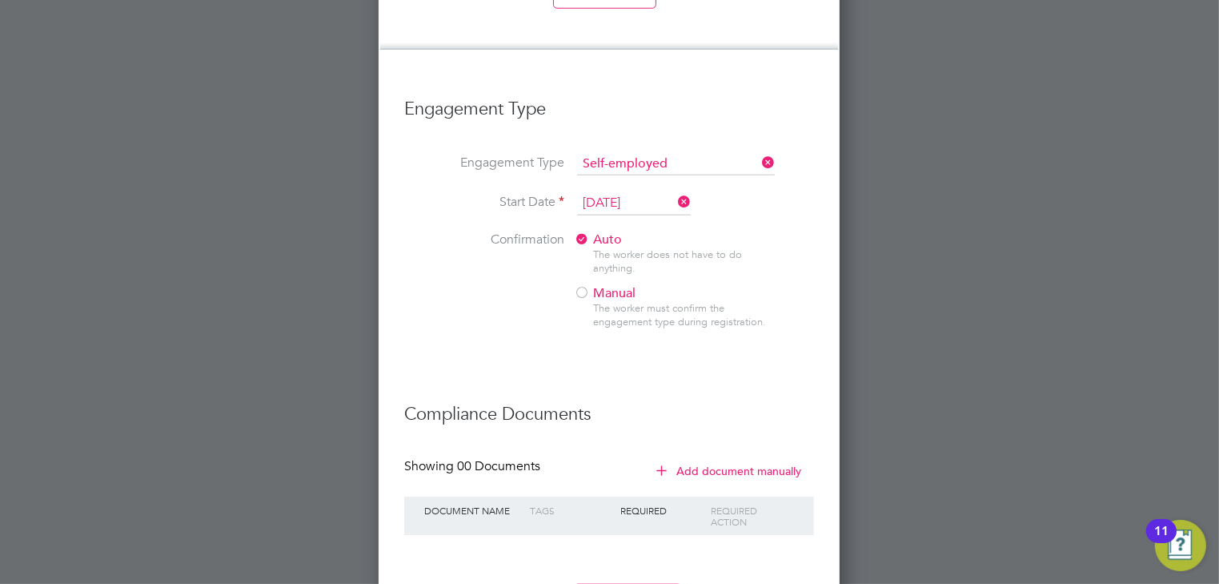
scroll to position [1728, 0]
click at [621, 582] on button "Register Worker" at bounding box center [628, 595] width 108 height 26
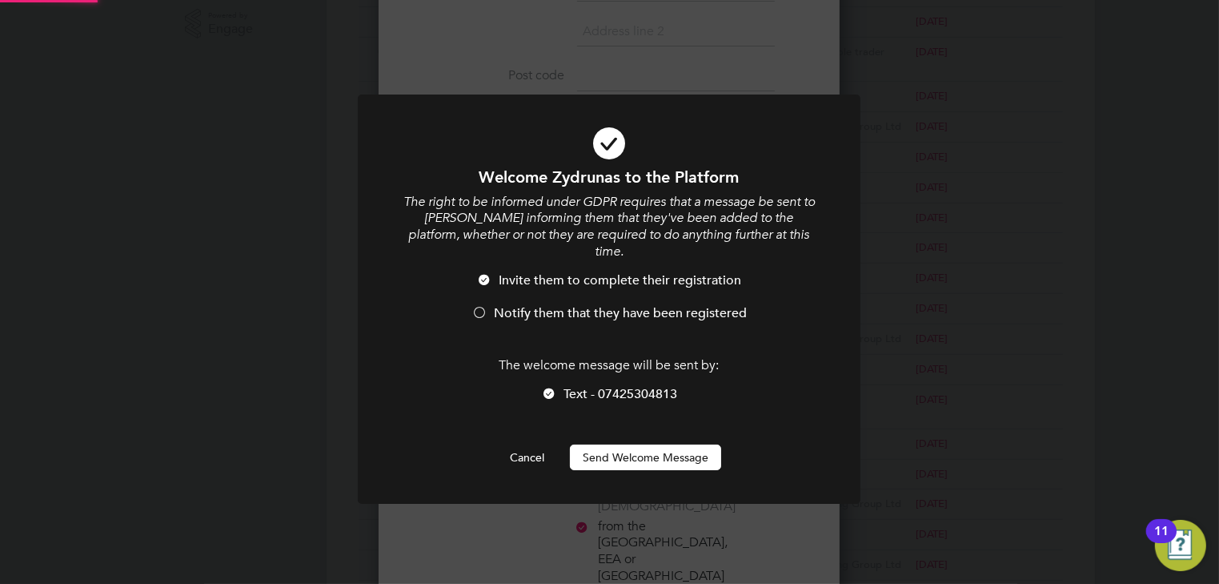
scroll to position [0, 0]
click at [475, 306] on div at bounding box center [480, 314] width 16 height 16
click at [599, 444] on button "Send Welcome Message" at bounding box center [645, 457] width 151 height 26
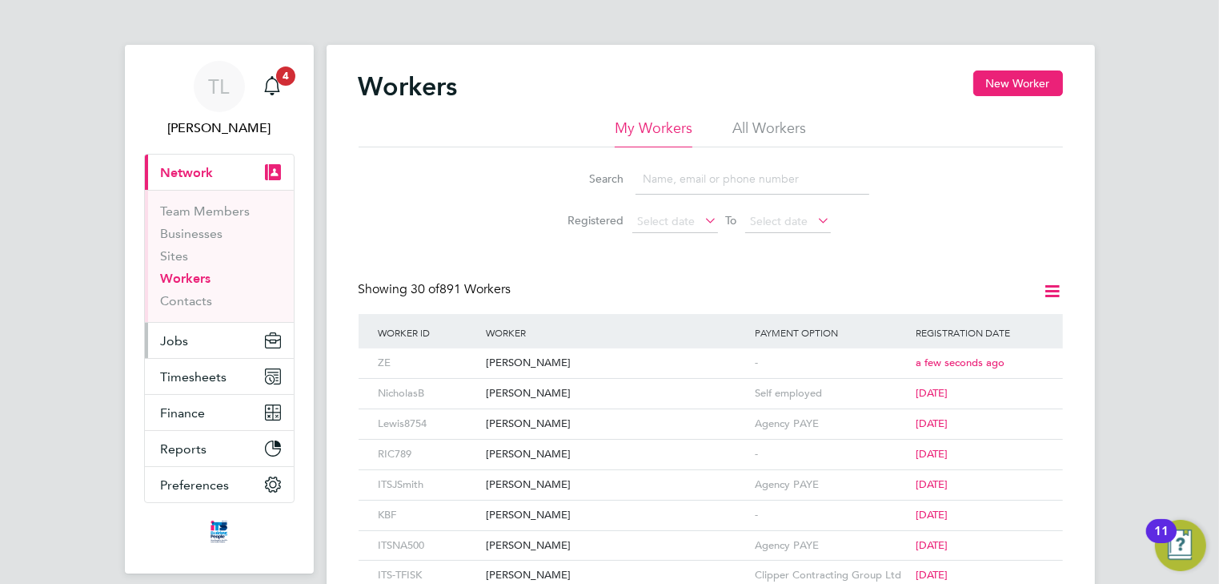
click at [187, 343] on button "Jobs" at bounding box center [219, 340] width 149 height 35
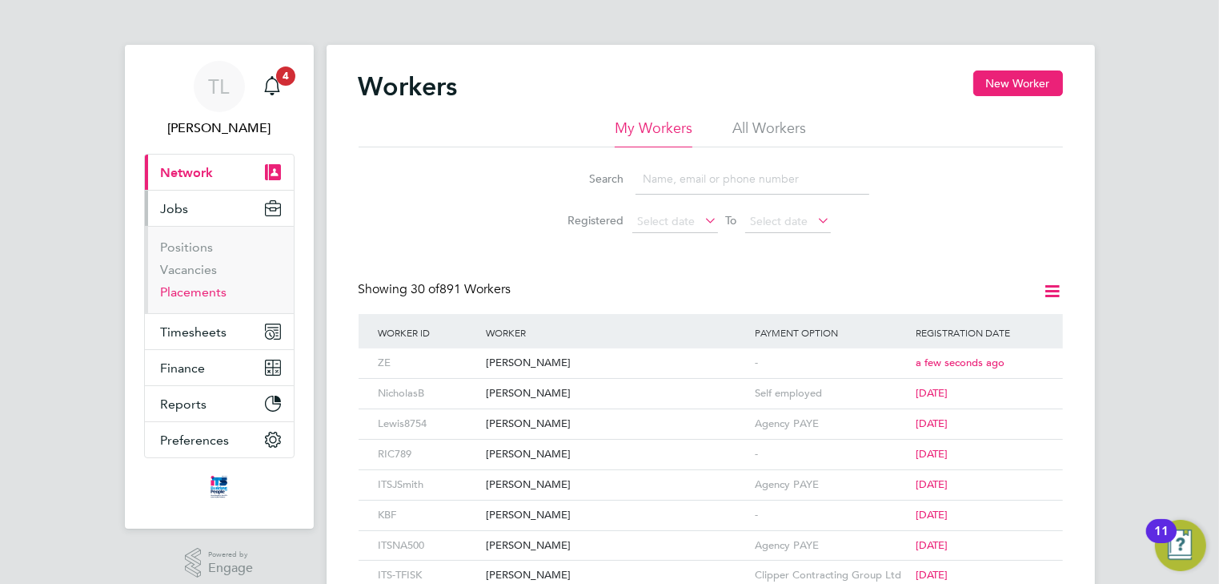
click at [183, 291] on link "Placements" at bounding box center [194, 291] width 66 height 15
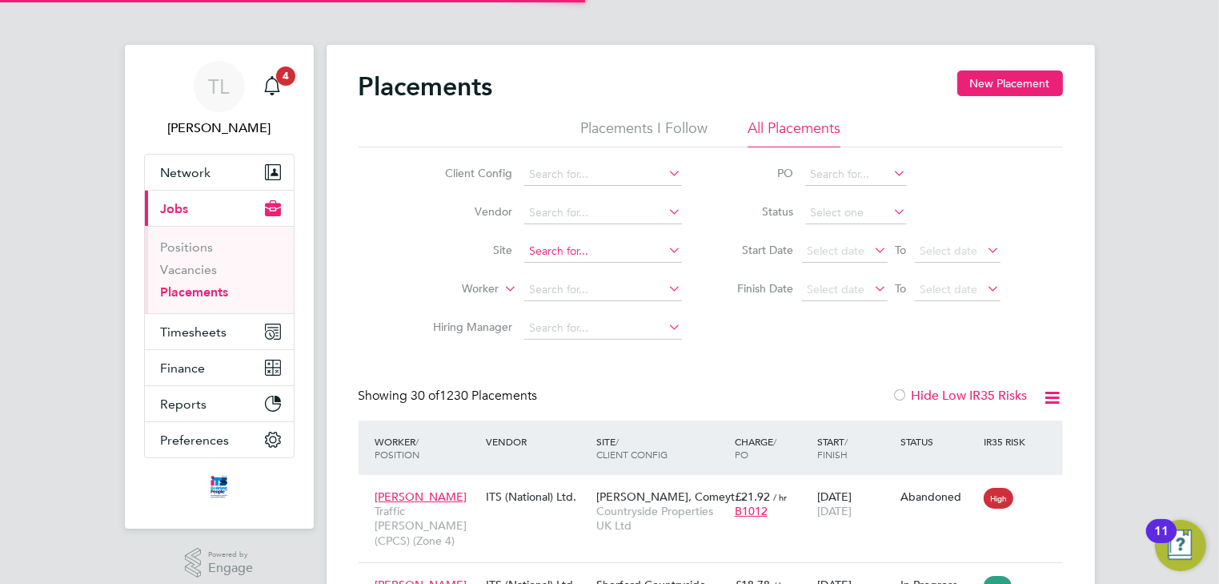
scroll to position [60, 139]
click at [544, 244] on input at bounding box center [603, 251] width 158 height 22
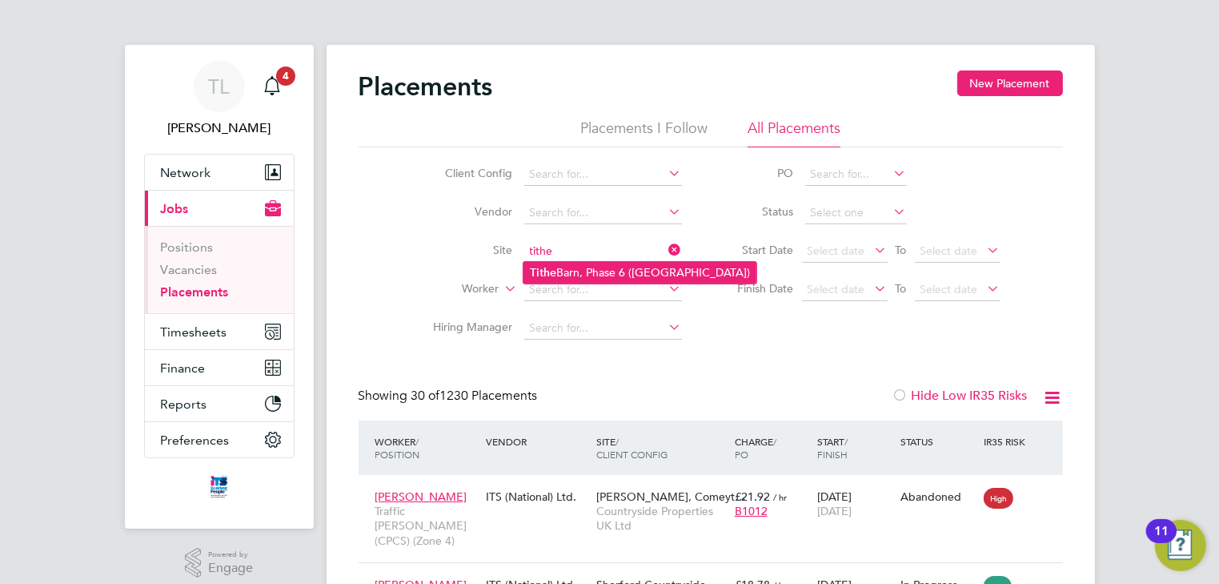
click at [551, 263] on li "Tithe Barn, Phase 6 ([GEOGRAPHIC_DATA])" at bounding box center [640, 273] width 233 height 22
type input "Tithe Barn, Phase 6 ([GEOGRAPHIC_DATA])"
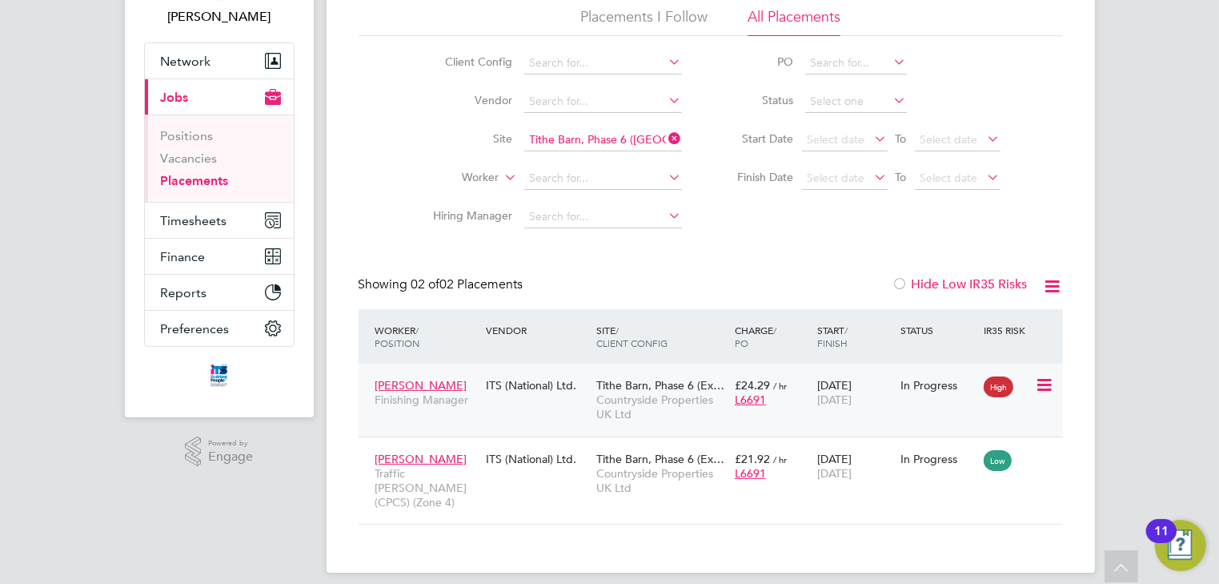
click at [1047, 384] on icon at bounding box center [1043, 385] width 16 height 19
click at [794, 398] on div "L6691" at bounding box center [772, 399] width 75 height 14
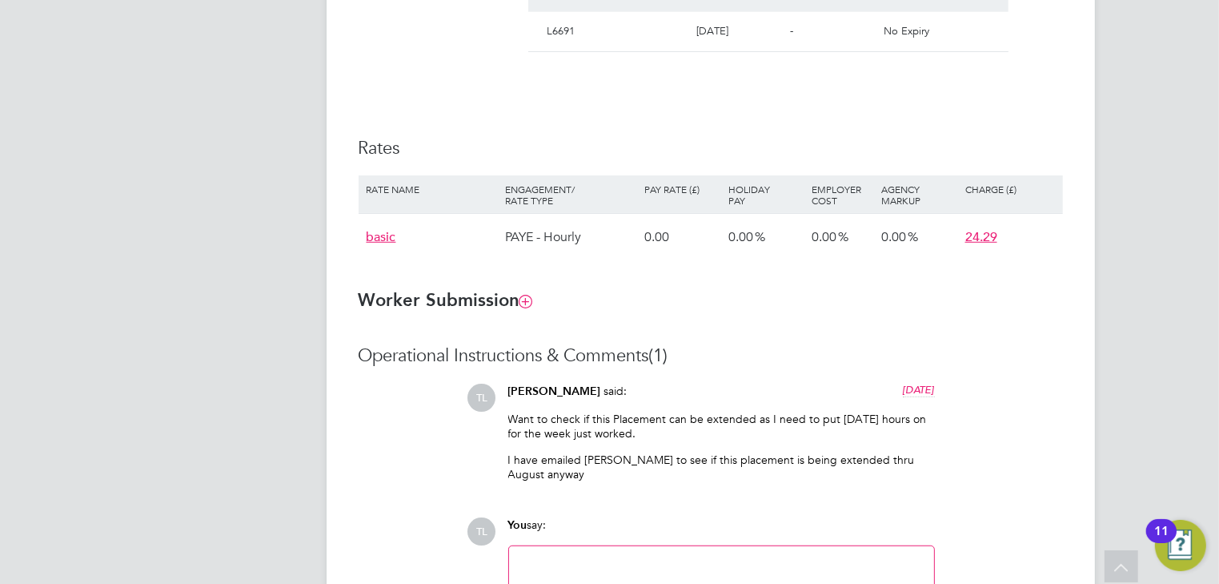
scroll to position [1025, 0]
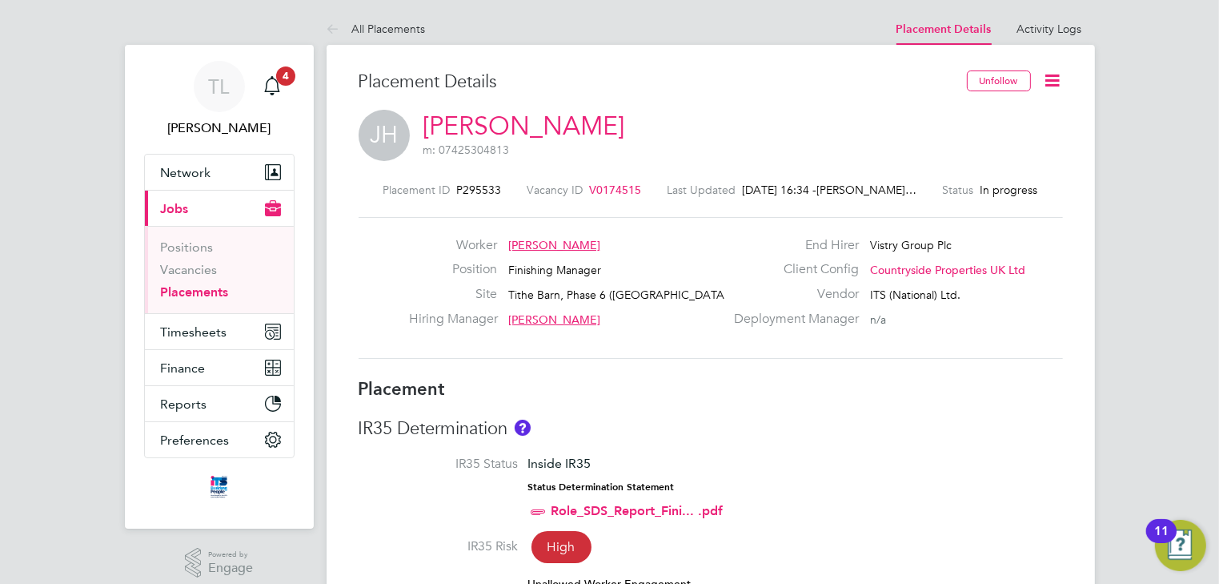
click at [590, 189] on span "V0174515" at bounding box center [616, 190] width 52 height 14
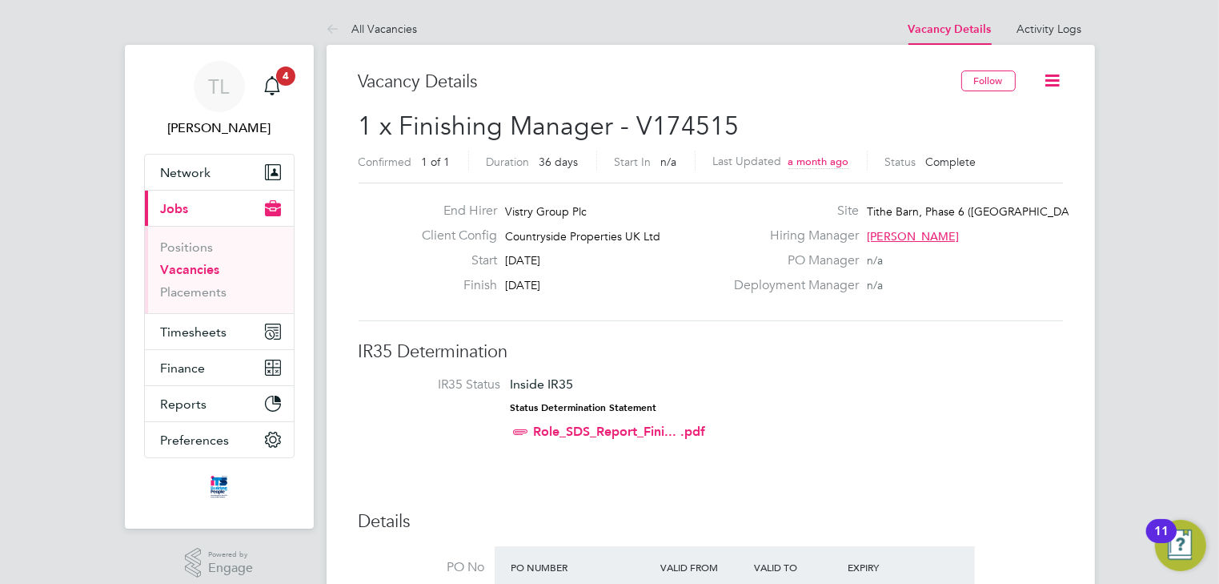
click at [1053, 78] on icon at bounding box center [1053, 80] width 20 height 20
click at [1031, 140] on li "Update Status" at bounding box center [1013, 141] width 93 height 22
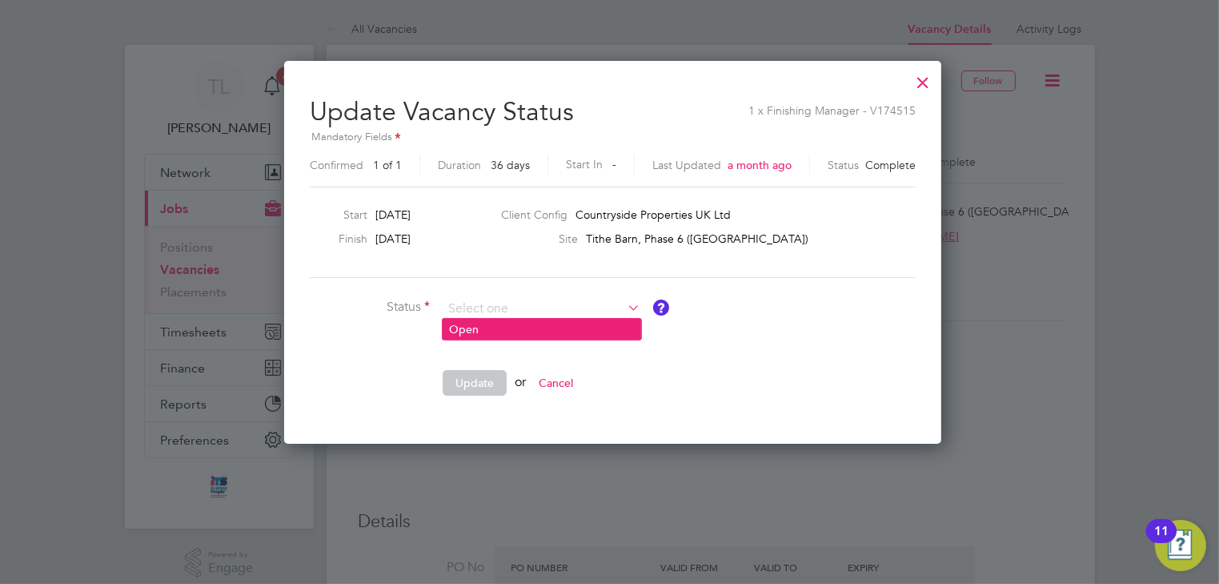
click at [548, 331] on li "Open" at bounding box center [542, 329] width 199 height 21
type input "Open"
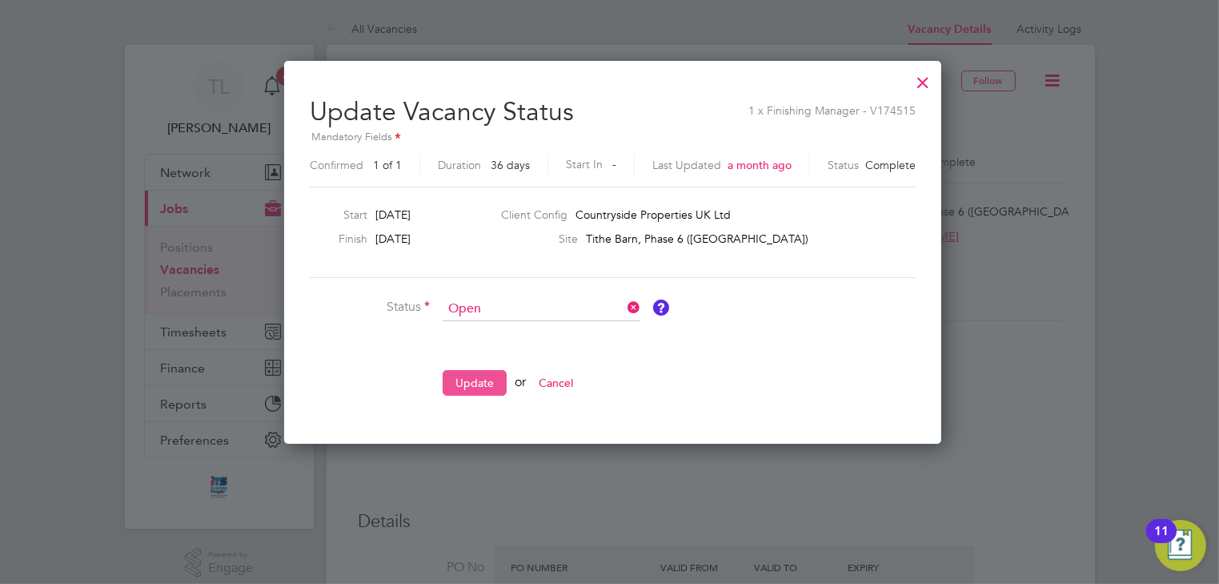
click at [480, 381] on button "Update" at bounding box center [475, 383] width 64 height 26
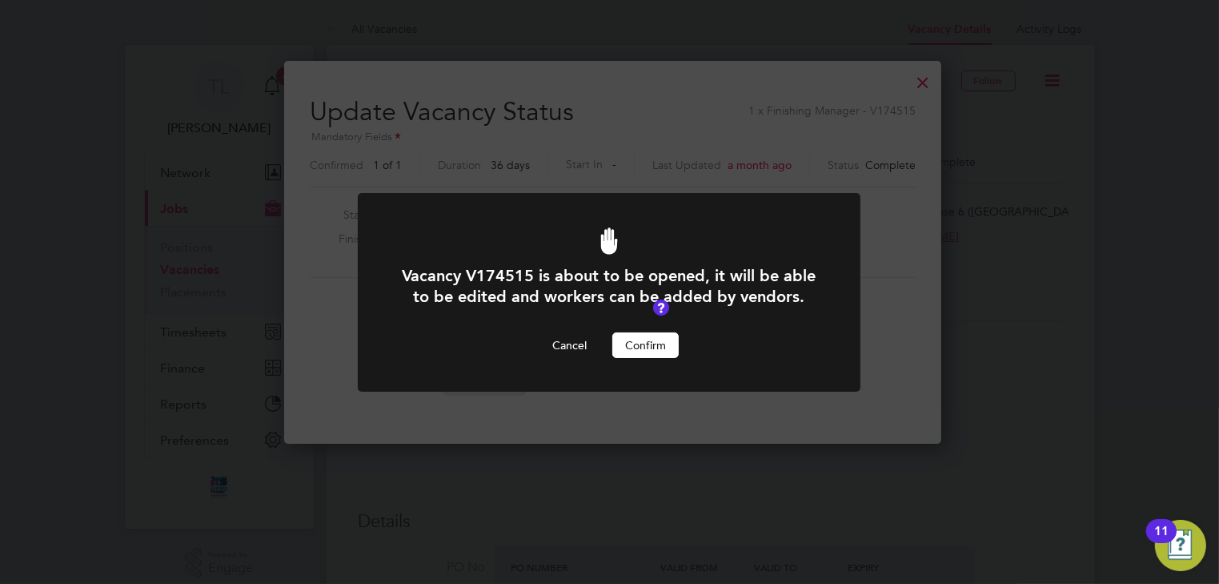
click at [644, 341] on button "Confirm" at bounding box center [646, 345] width 66 height 26
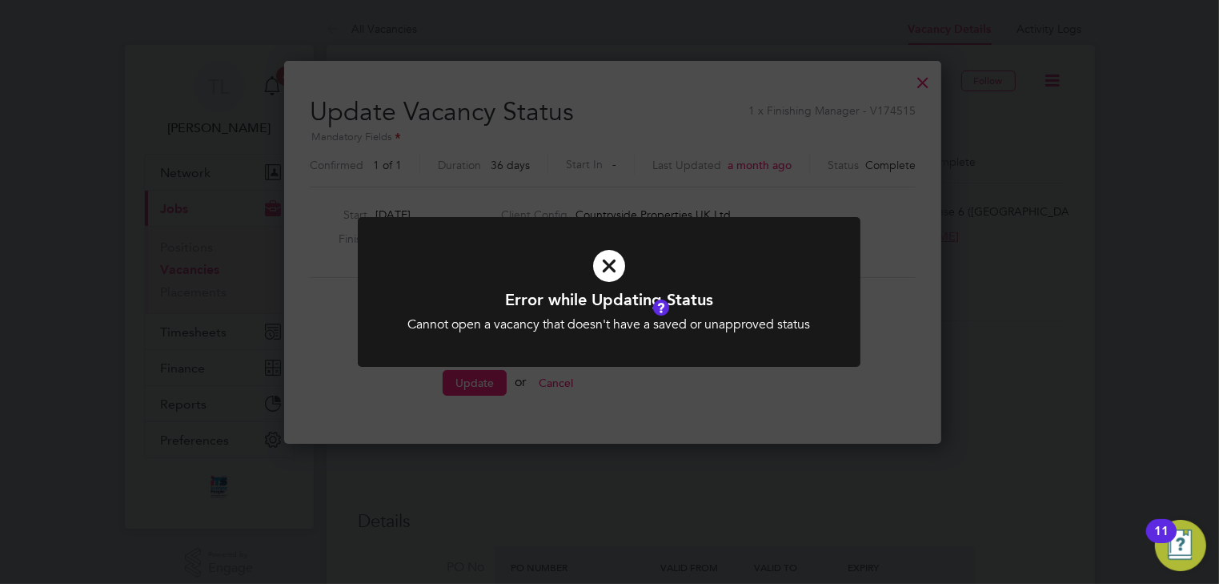
click at [614, 259] on icon at bounding box center [609, 266] width 416 height 62
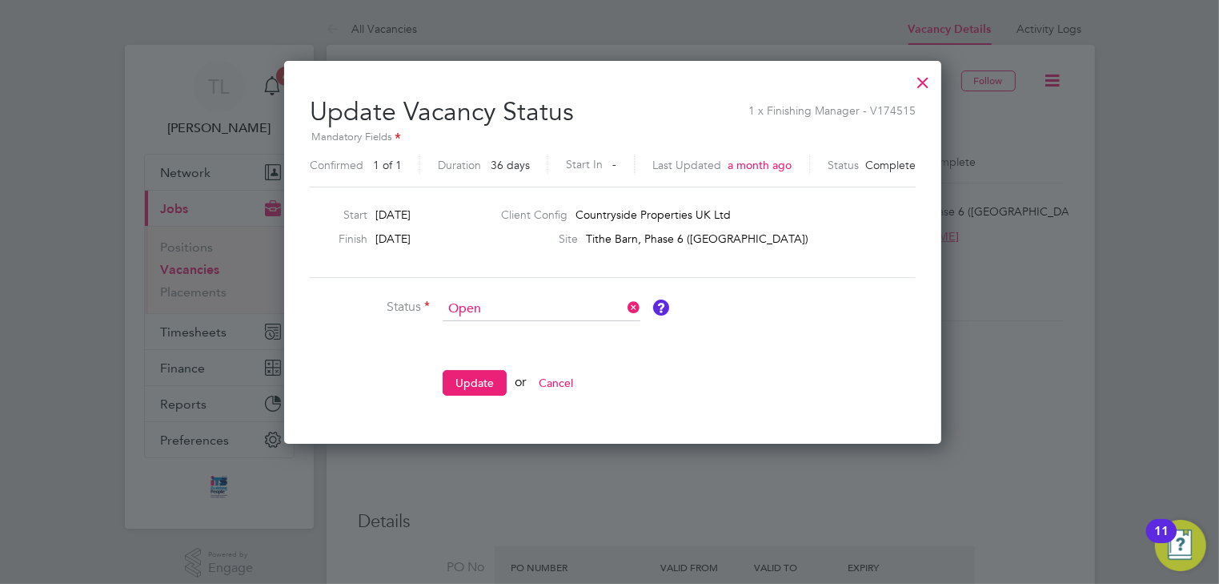
click at [918, 86] on div at bounding box center [923, 78] width 29 height 29
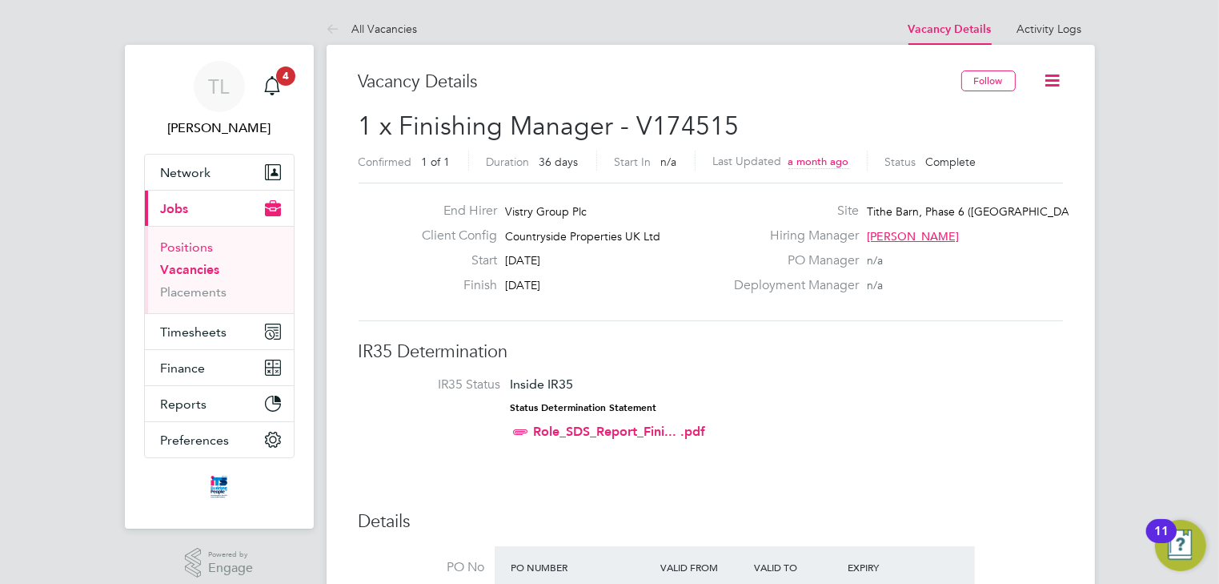
click at [187, 244] on link "Positions" at bounding box center [187, 246] width 53 height 15
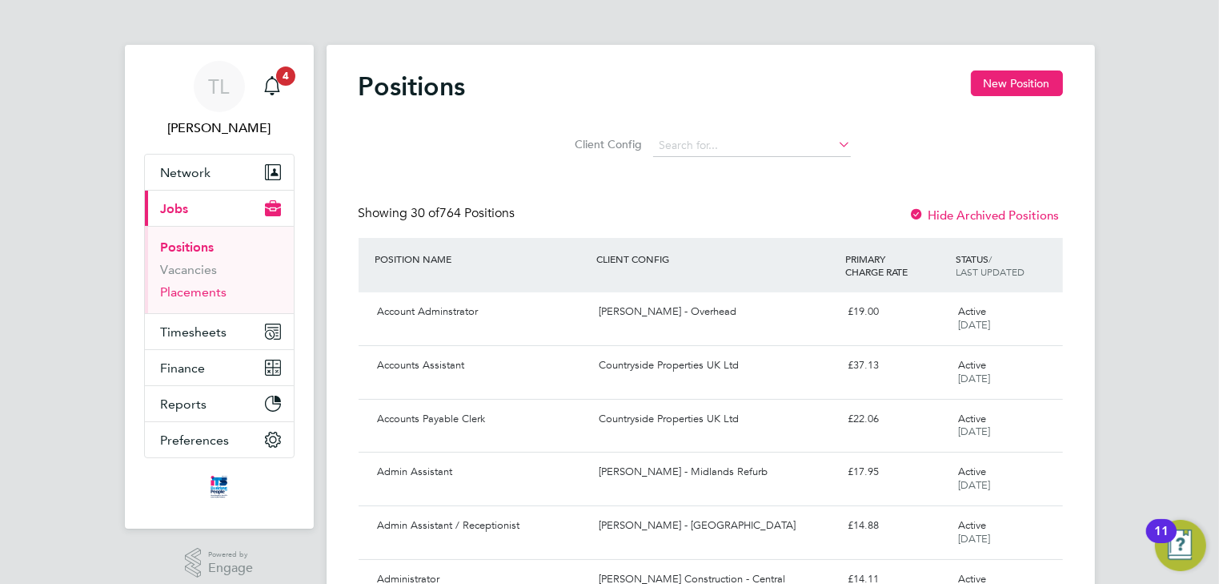
click at [186, 291] on link "Placements" at bounding box center [194, 291] width 66 height 15
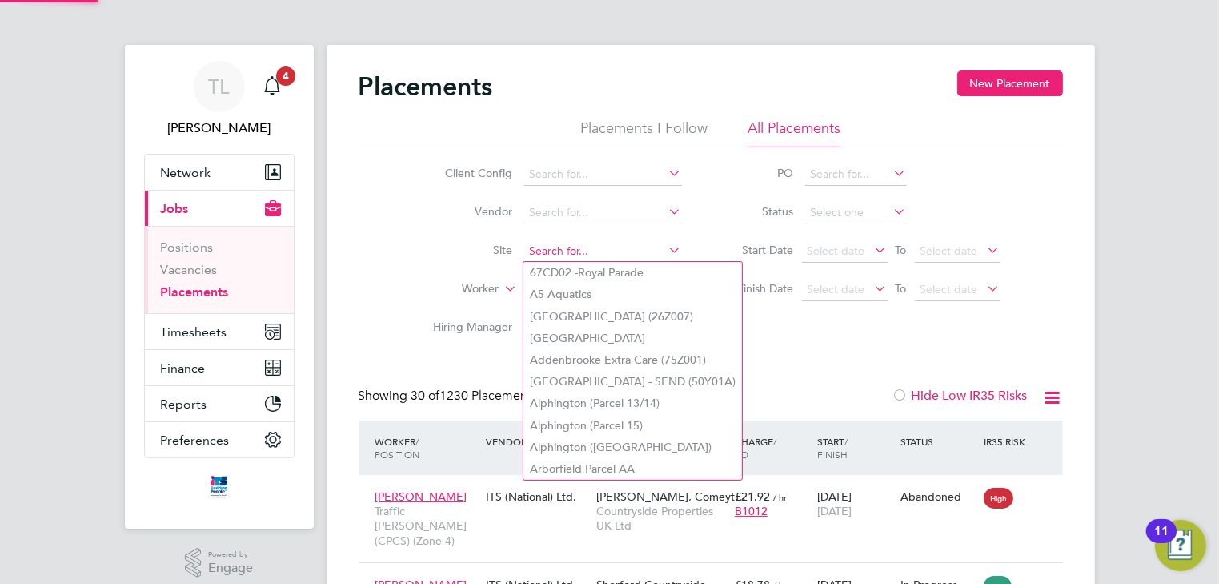
click at [554, 249] on input at bounding box center [603, 251] width 158 height 22
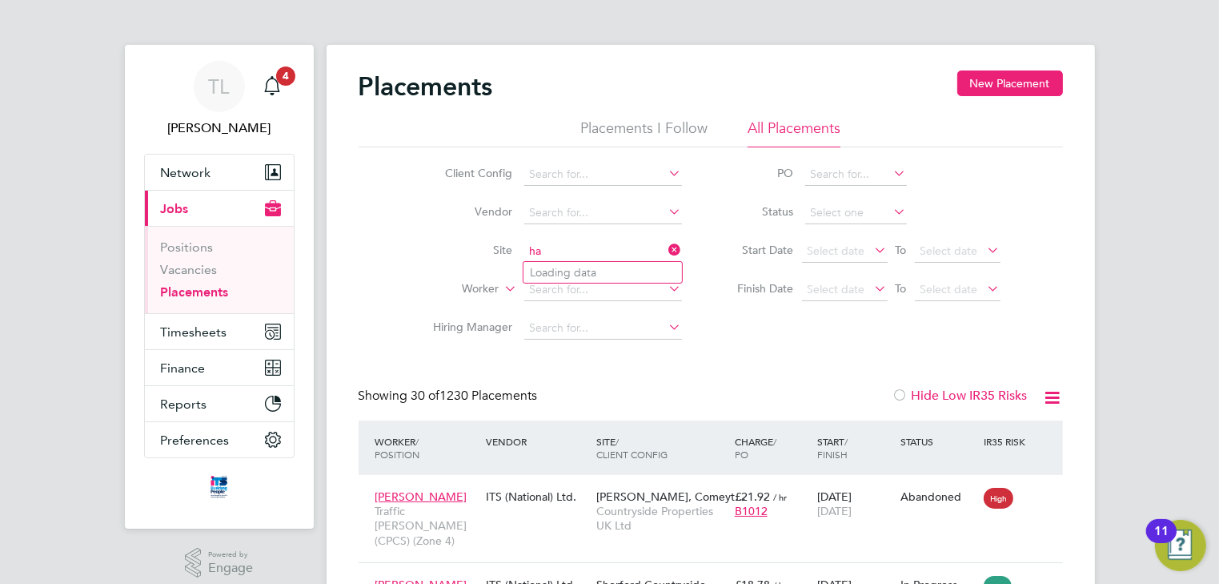
type input "h"
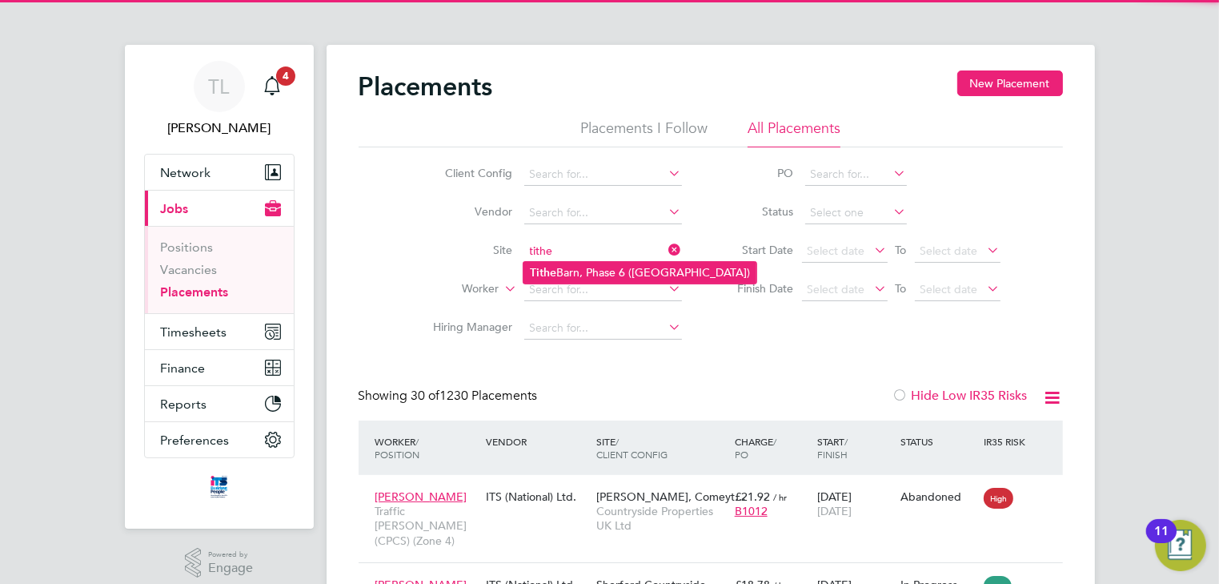
click at [574, 272] on li "Tithe Barn, Phase 6 ([GEOGRAPHIC_DATA])" at bounding box center [640, 273] width 233 height 22
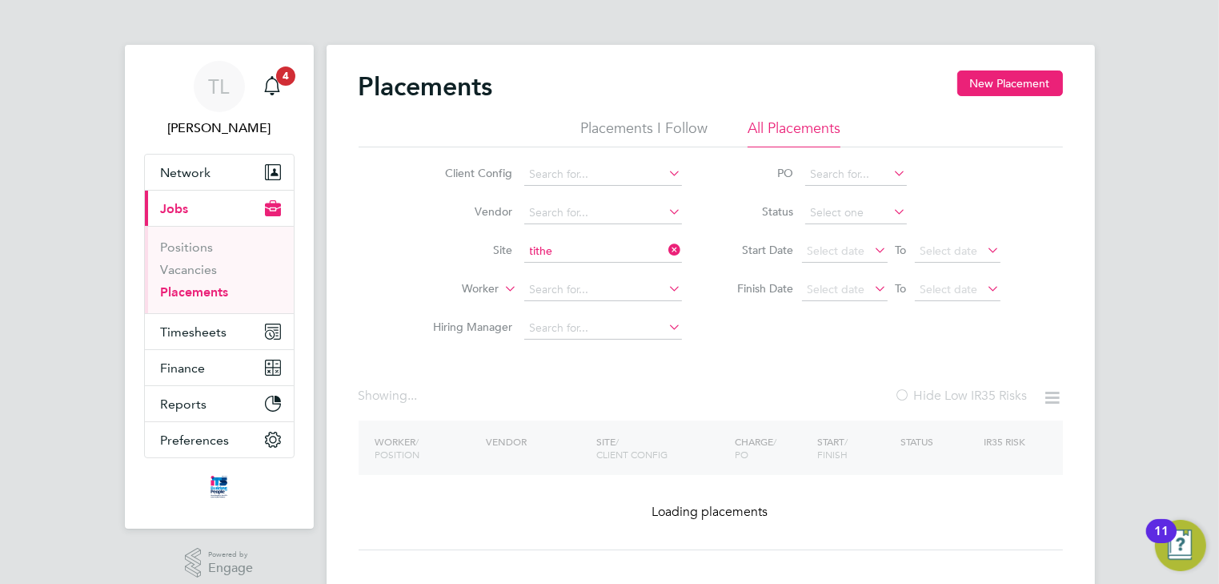
type input "Tithe Barn, Phase 6 ([GEOGRAPHIC_DATA])"
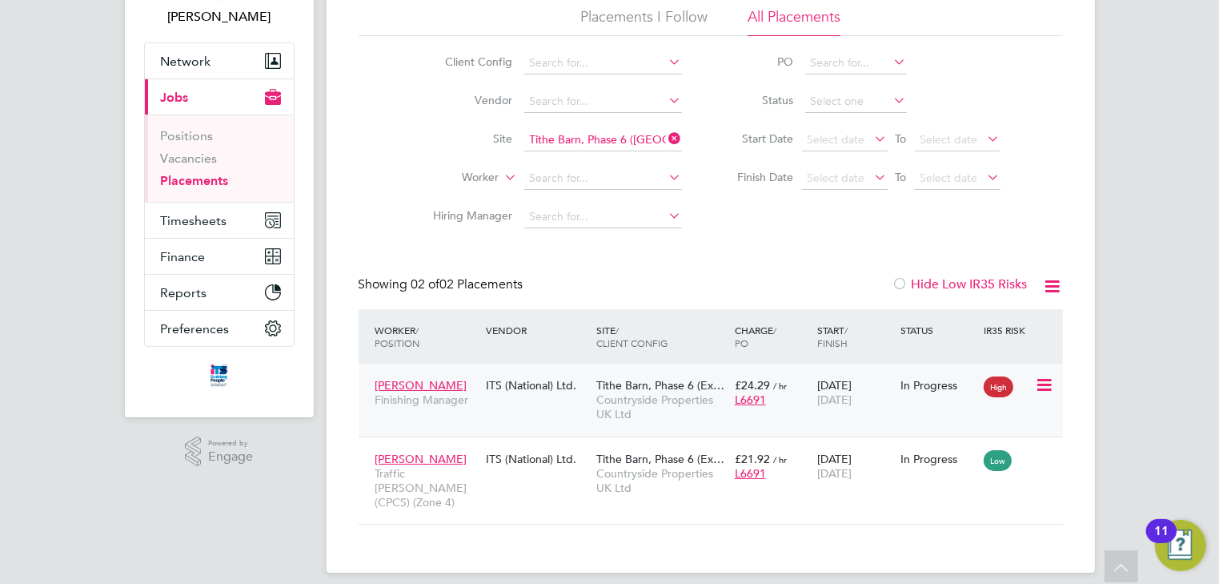
click at [1046, 384] on icon at bounding box center [1043, 385] width 16 height 19
click at [673, 388] on span "Tithe Barn, Phase 6 (Ex…" at bounding box center [661, 385] width 128 height 14
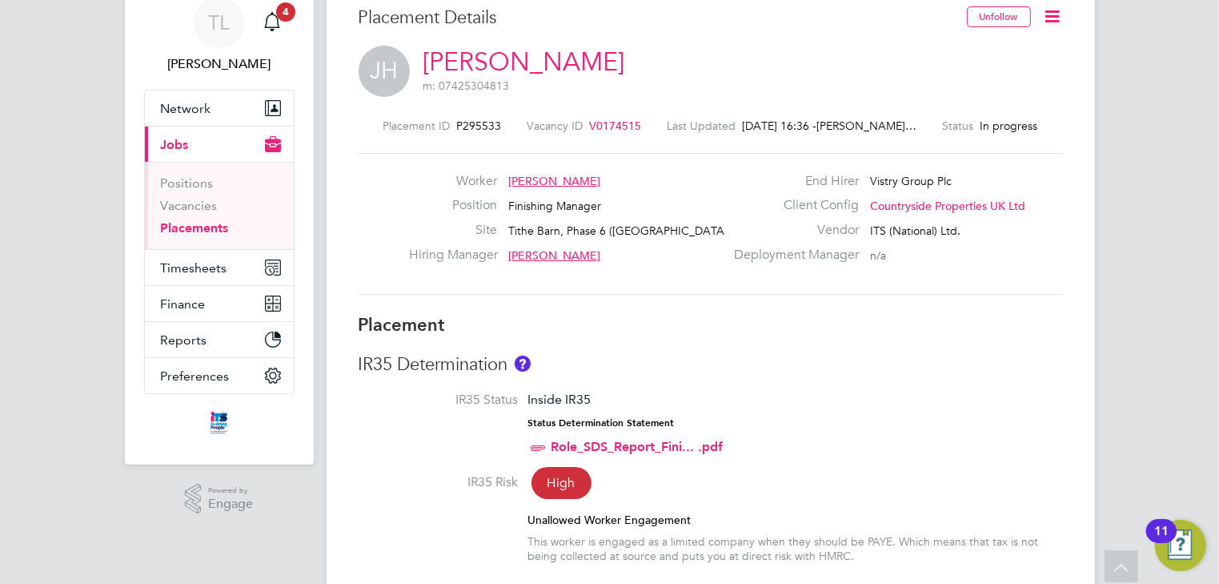
scroll to position [22, 0]
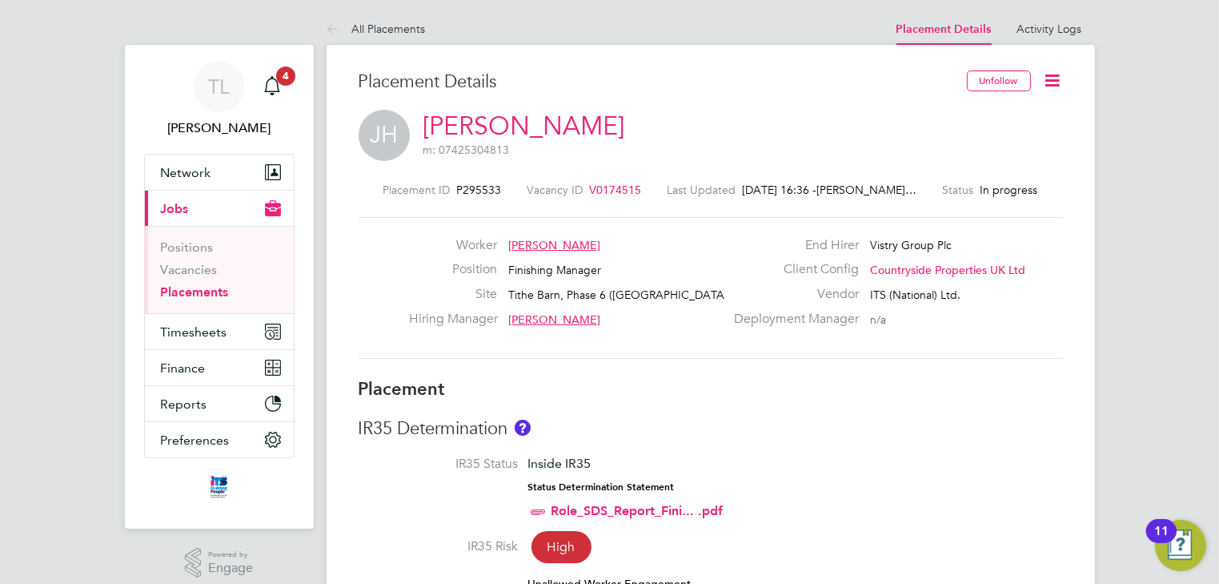
click at [593, 191] on span "V0174515" at bounding box center [616, 190] width 52 height 14
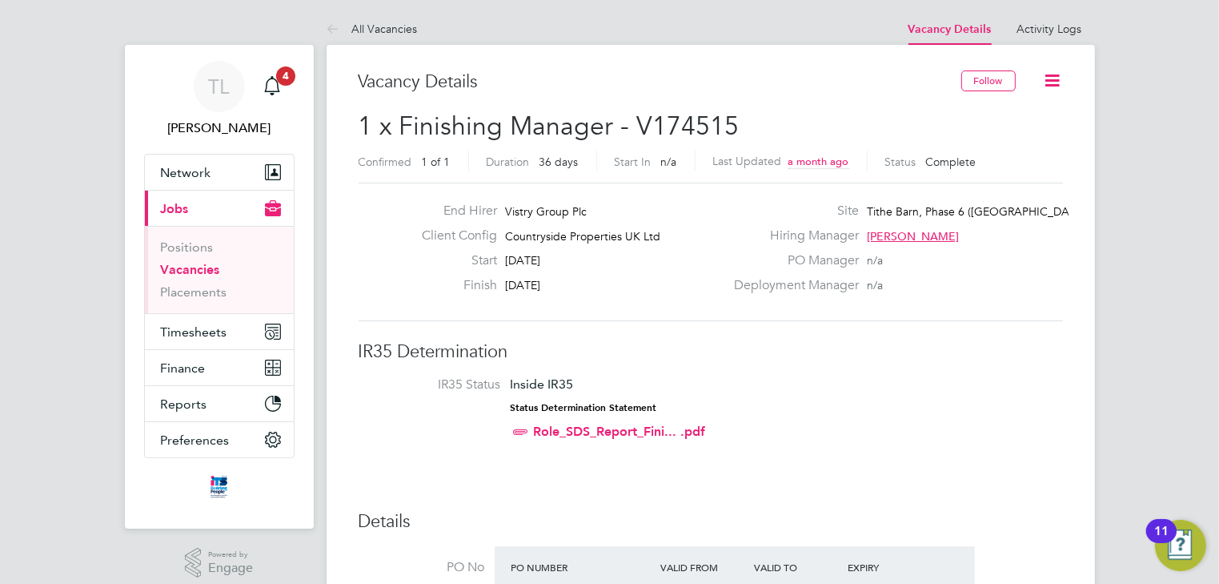
click at [1051, 83] on icon at bounding box center [1053, 80] width 20 height 20
click at [1035, 142] on li "Update Status" at bounding box center [1013, 141] width 93 height 22
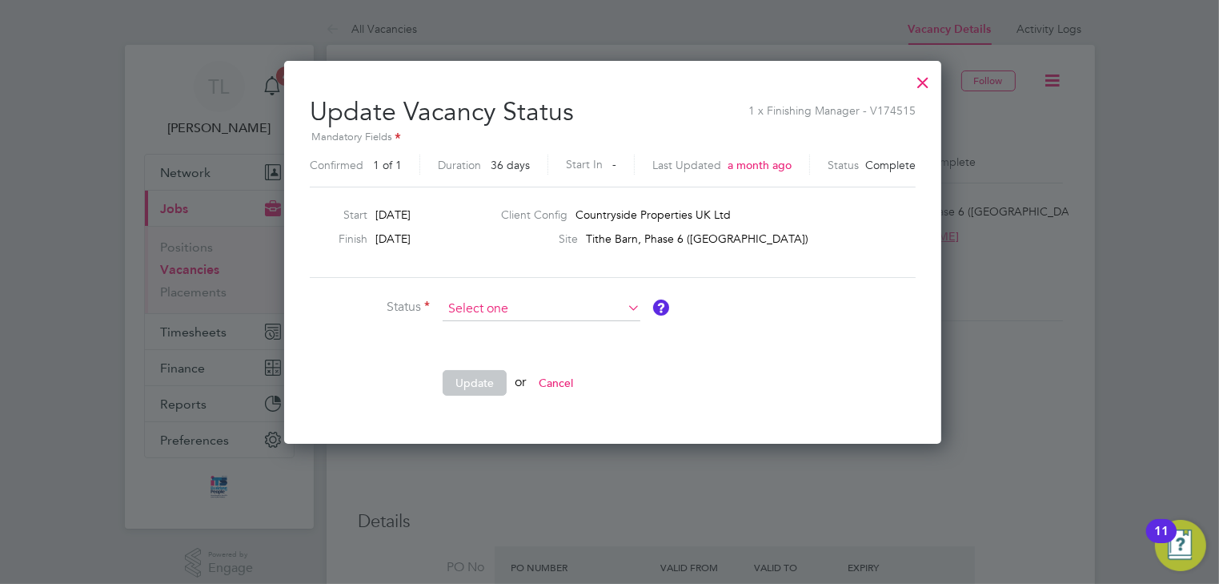
click at [559, 305] on input at bounding box center [542, 309] width 198 height 24
click at [534, 320] on li "Open" at bounding box center [542, 329] width 199 height 21
type input "Open"
click at [482, 380] on button "Update" at bounding box center [475, 383] width 64 height 26
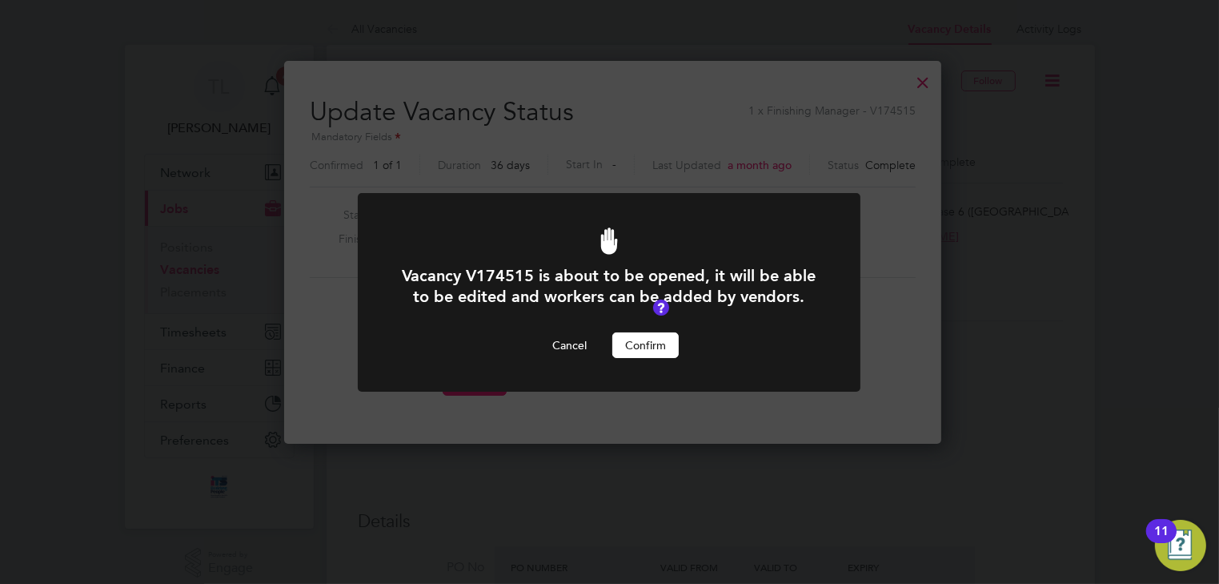
click at [647, 348] on button "Confirm" at bounding box center [646, 345] width 66 height 26
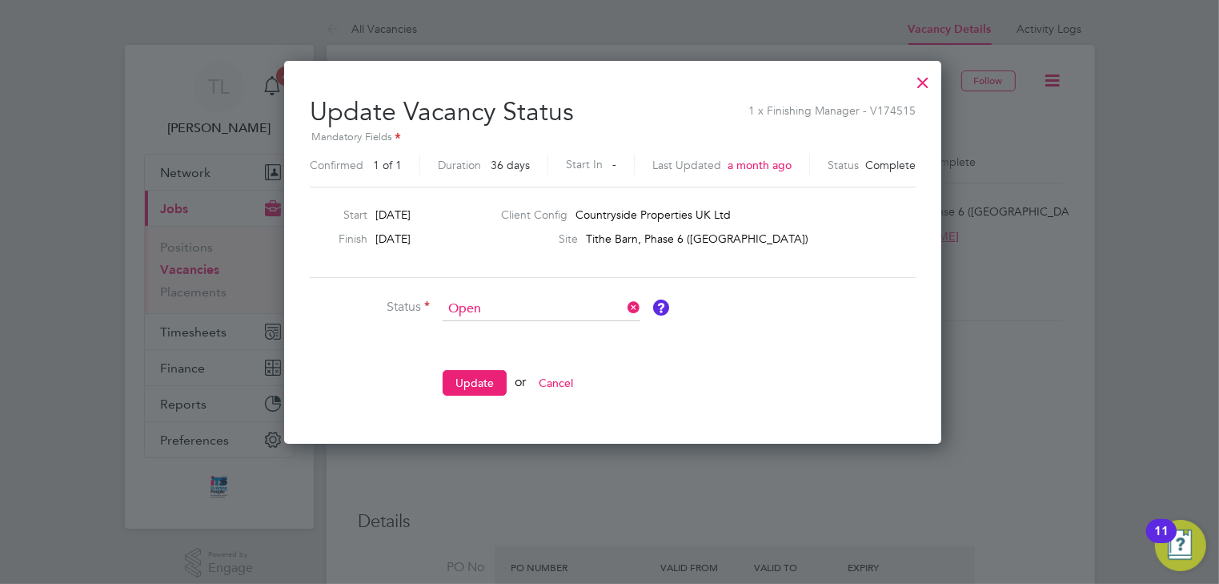
click at [846, 305] on ng-form "Status Open Comment Update or Cancel" at bounding box center [613, 354] width 606 height 115
click at [919, 83] on div at bounding box center [923, 78] width 29 height 29
